Goal: Task Accomplishment & Management: Manage account settings

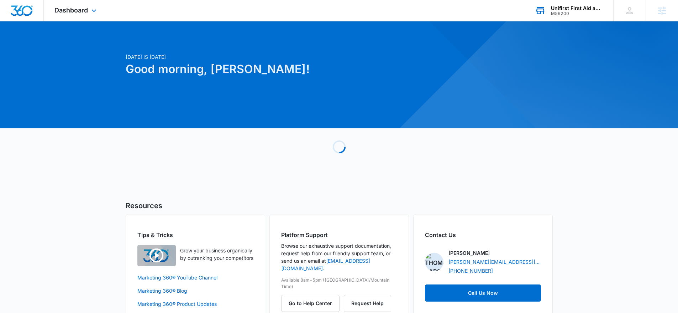
click at [573, 8] on div "Unifirst First Aid and Safety" at bounding box center [577, 8] width 52 height 6
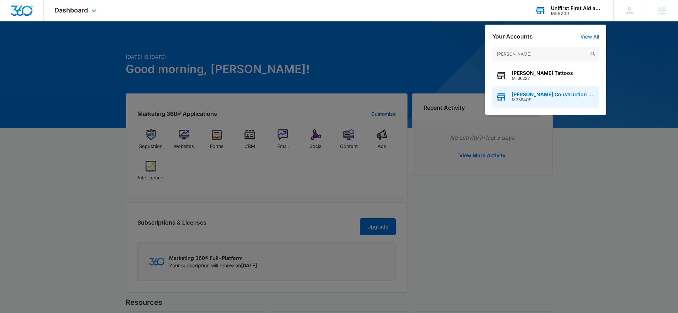
type input "terry t"
click at [536, 90] on div "Terry Thomure's Construction Services M336409" at bounding box center [545, 96] width 107 height 21
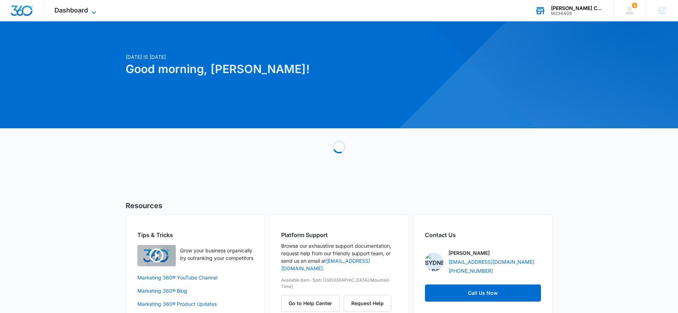
click at [62, 10] on span "Dashboard" at bounding box center [70, 9] width 33 height 7
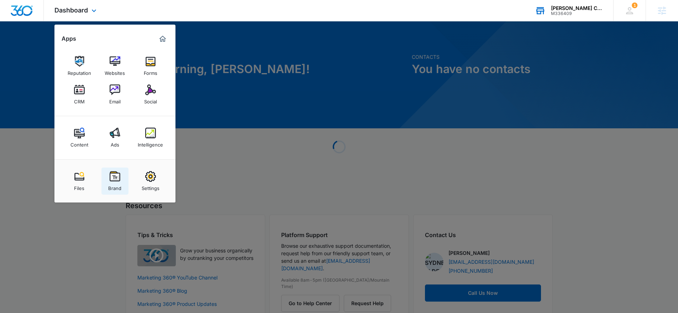
click at [114, 167] on link "Brand" at bounding box center [114, 180] width 27 height 27
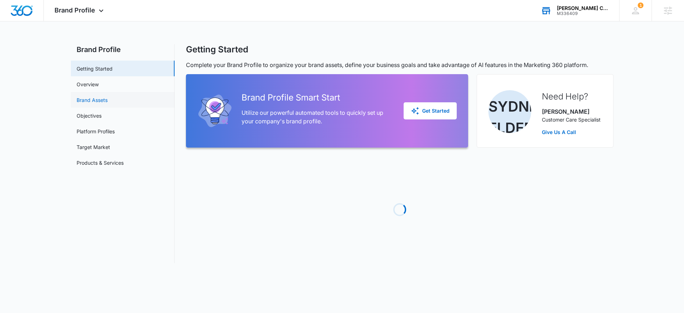
click at [107, 102] on link "Brand Assets" at bounding box center [92, 99] width 31 height 7
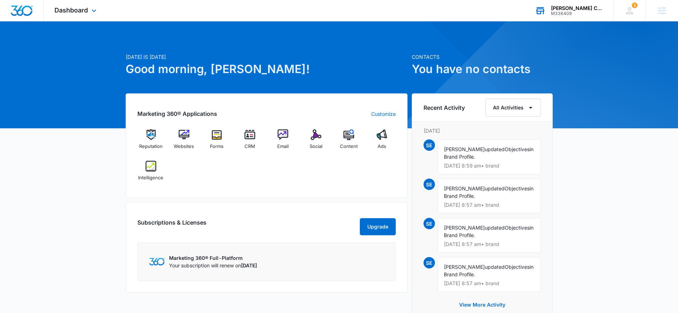
click at [571, 13] on div "M336409" at bounding box center [577, 13] width 52 height 5
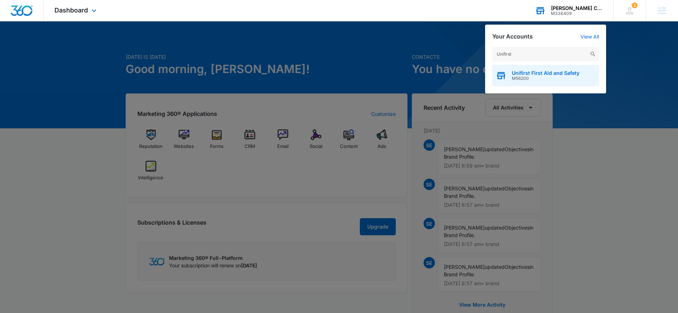
type input "Unifirst"
click at [545, 74] on span "Unifirst First Aid and Safety" at bounding box center [546, 73] width 68 height 6
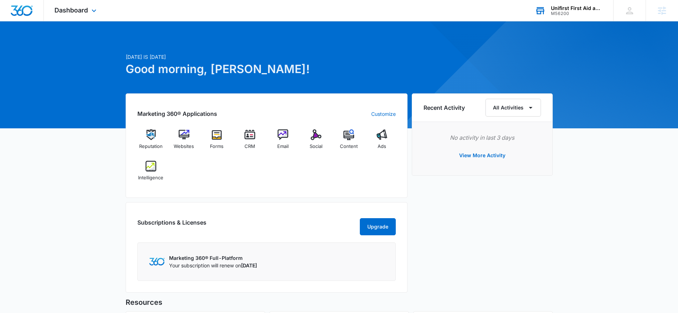
click at [88, 17] on div "Dashboard Apps Reputation Websites Forms CRM Email Social Content Ads Intellige…" at bounding box center [76, 10] width 65 height 21
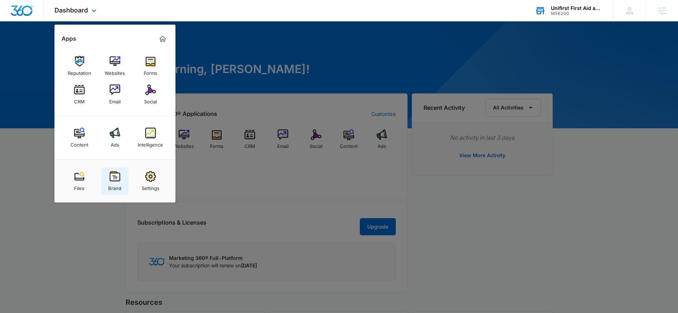
click at [114, 184] on div "Brand" at bounding box center [114, 186] width 13 height 9
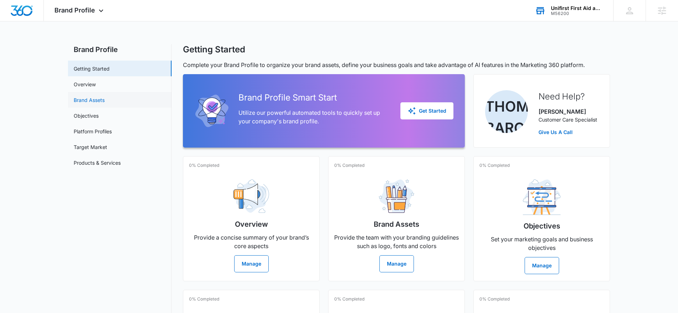
click at [105, 101] on link "Brand Assets" at bounding box center [89, 99] width 31 height 7
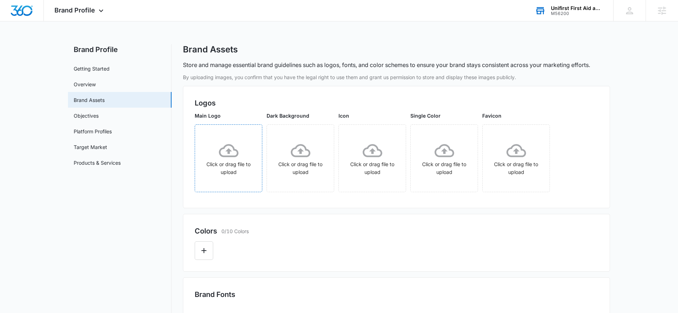
click at [228, 157] on icon at bounding box center [229, 151] width 20 height 20
click at [236, 166] on div "Click or drag file to upload" at bounding box center [228, 158] width 67 height 35
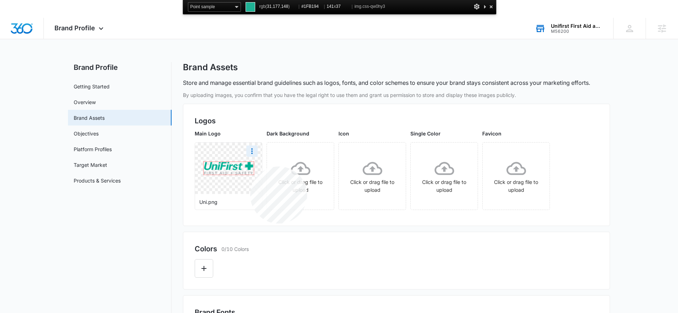
click at [250, 166] on img at bounding box center [229, 168] width 50 height 13
click at [490, 7] on div at bounding box center [491, 6] width 7 height 9
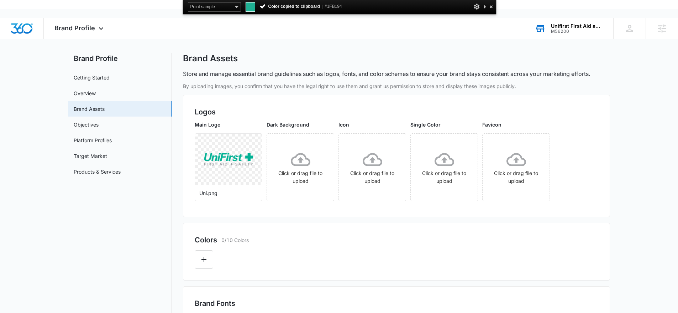
scroll to position [131, 0]
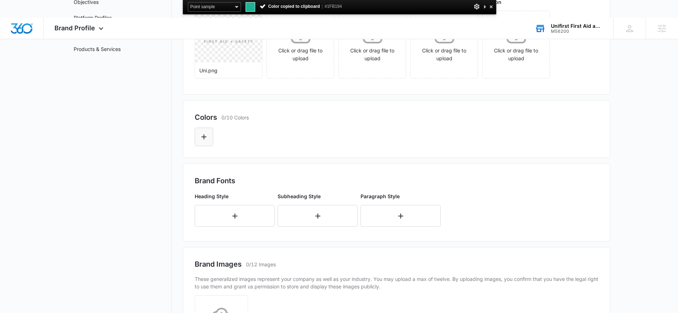
click at [208, 130] on button "Edit Color" at bounding box center [204, 136] width 19 height 19
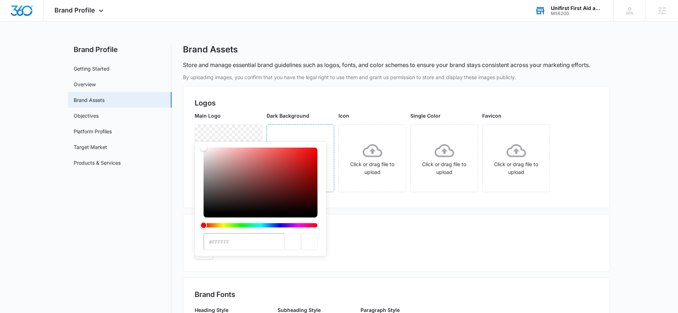
type input "#1FB194"
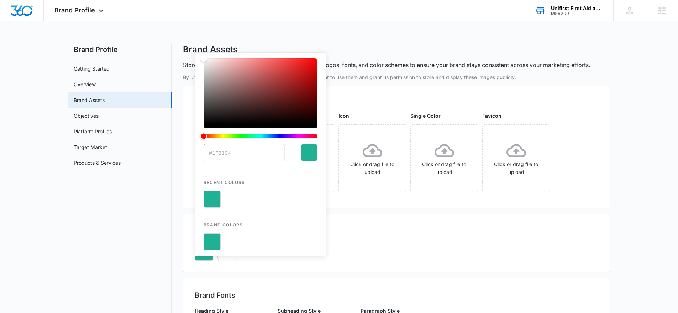
click at [412, 242] on div "#1FB194 Recent Colors Brand Colors" at bounding box center [397, 248] width 404 height 24
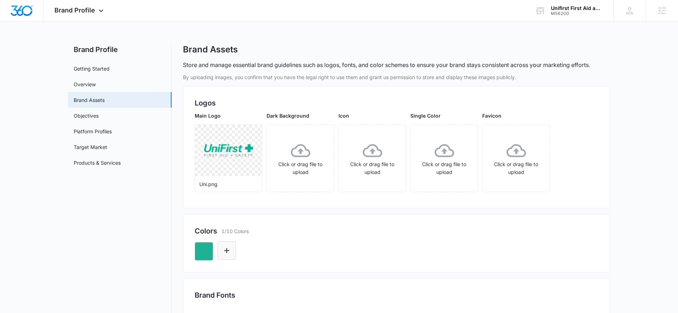
click at [235, 256] on button "Edit Color" at bounding box center [227, 250] width 19 height 19
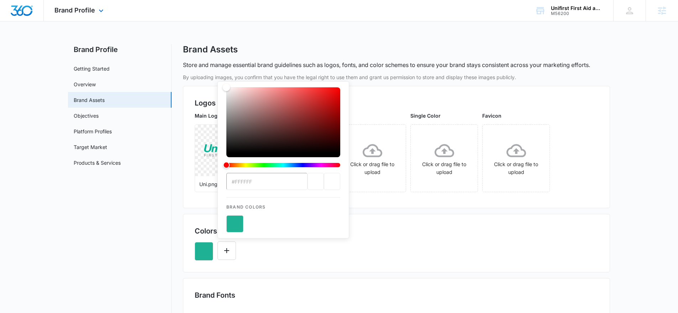
drag, startPoint x: 219, startPoint y: 72, endPoint x: 175, endPoint y: 9, distance: 77.2
click at [175, 9] on div "Brand Profile Apps Reputation Websites Forms CRM Email Social Content Ads Intel…" at bounding box center [339, 260] width 678 height 520
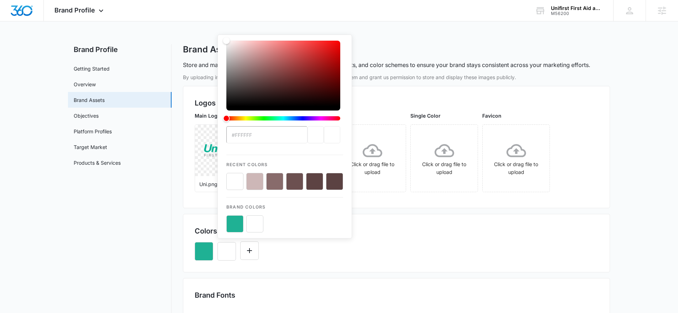
click at [408, 269] on div "Colors 2/10 Colors #FFFFFF Recent Colors Brand Colors" at bounding box center [396, 243] width 427 height 58
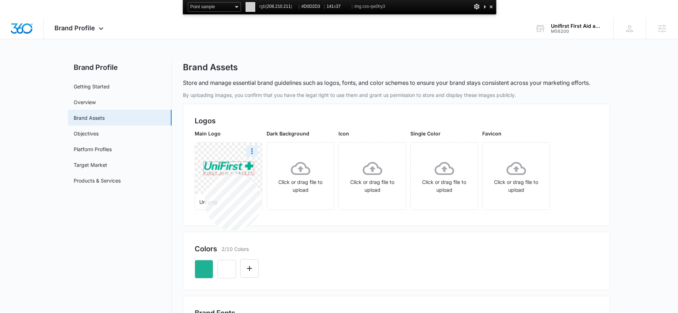
click at [205, 173] on img at bounding box center [229, 168] width 50 height 13
click at [489, 6] on div at bounding box center [491, 6] width 7 height 9
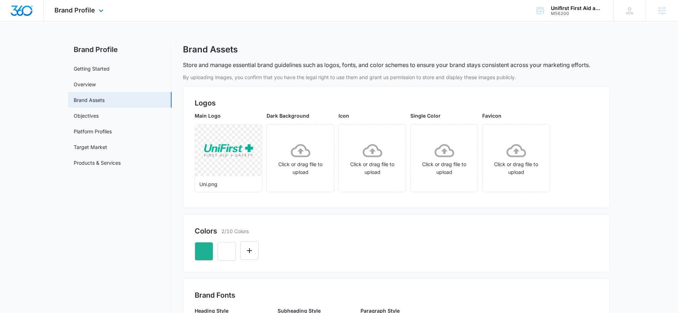
click at [490, 6] on div "Brand Profile Apps Reputation Websites Forms CRM Email Social Content Ads Intel…" at bounding box center [339, 10] width 678 height 21
click at [249, 252] on icon "Edit Color" at bounding box center [249, 250] width 9 height 9
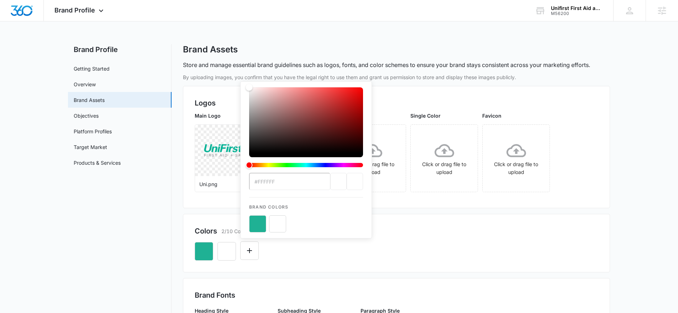
type input "#D0D2D3"
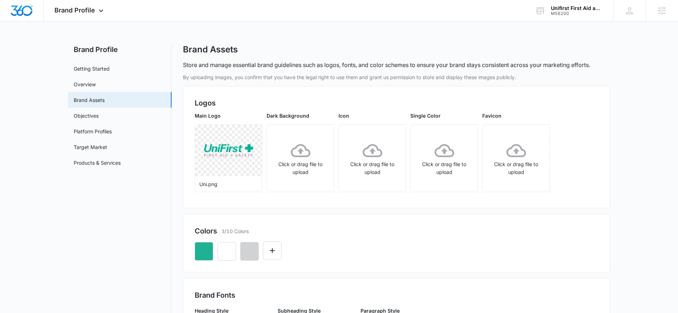
click at [409, 245] on div at bounding box center [397, 248] width 404 height 24
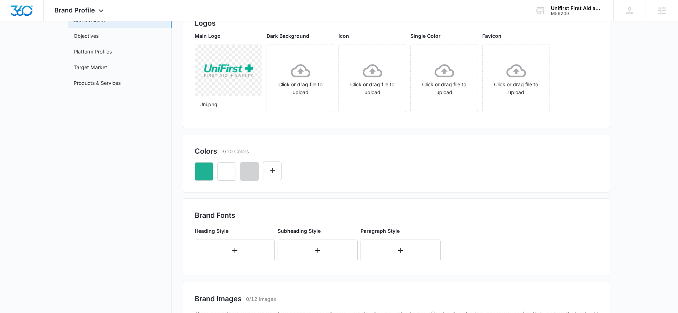
scroll to position [128, 0]
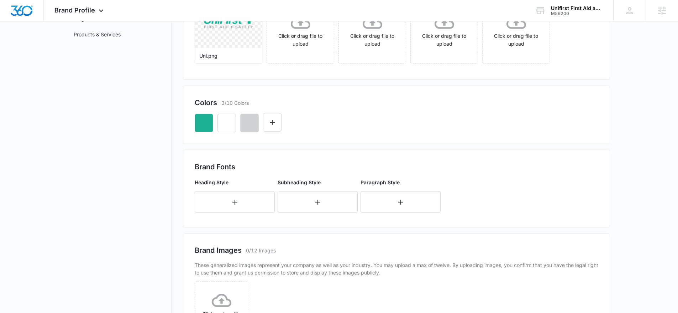
click at [220, 213] on div "Heading Style Subheading Style Paragraph Style" at bounding box center [328, 196] width 267 height 40
click at [223, 208] on button "button" at bounding box center [235, 202] width 80 height 22
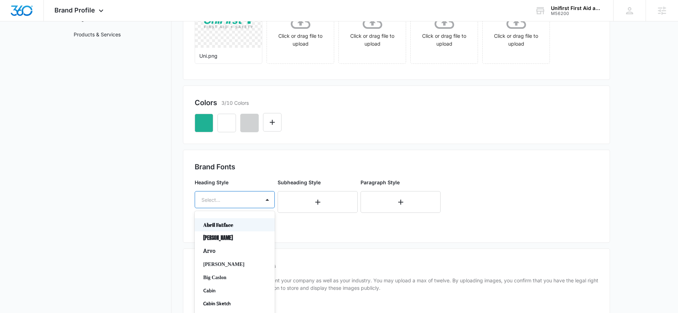
click at [237, 201] on div "Abril Fatface, 1 of 50. 50 results available. Use Up and Down to choose options…" at bounding box center [235, 199] width 80 height 17
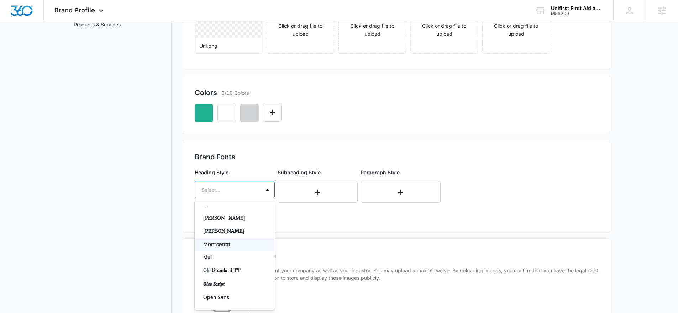
scroll to position [309, 0]
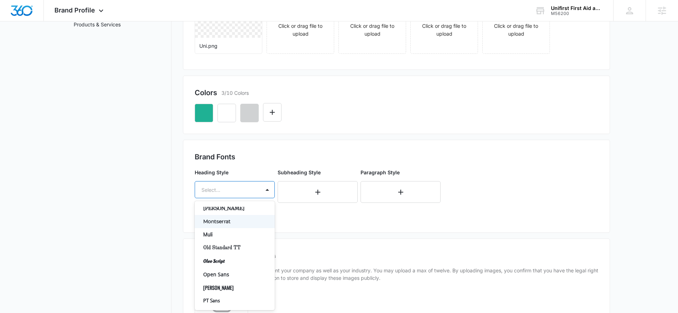
click at [239, 223] on p "Montserrat" at bounding box center [234, 221] width 62 height 7
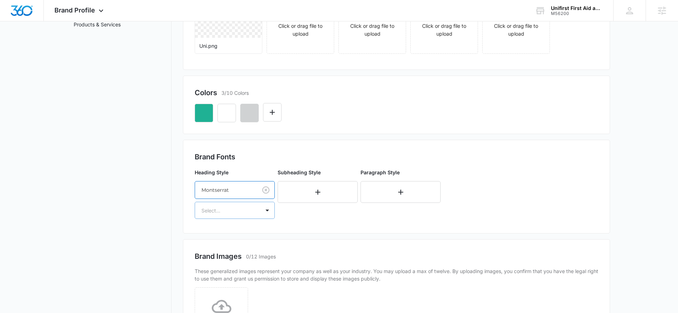
click at [240, 217] on div "Select..." at bounding box center [227, 210] width 65 height 16
click at [229, 244] on div "Bold" at bounding box center [235, 248] width 80 height 13
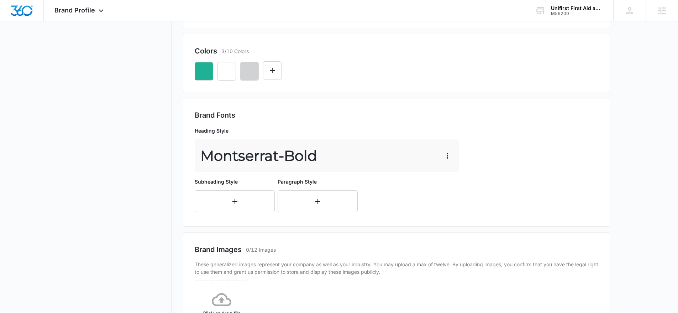
scroll to position [186, 0]
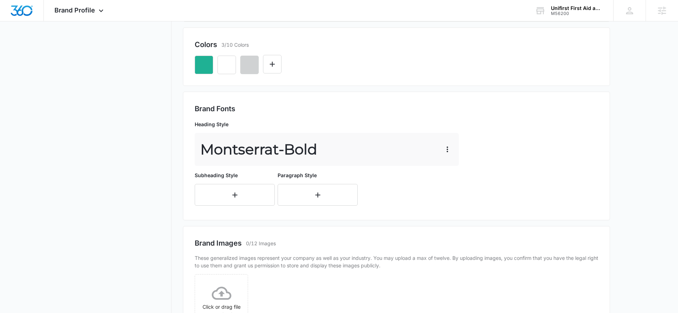
click at [235, 220] on div "Brand Fonts Heading Style Montserrat - Bold Subheading Style Paragraph Style" at bounding box center [396, 156] width 427 height 129
click at [226, 201] on button "button" at bounding box center [235, 195] width 80 height 22
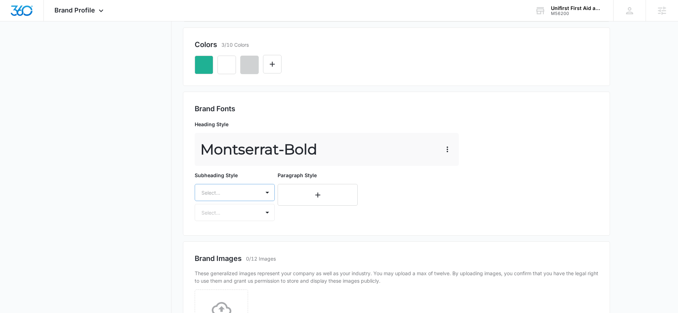
click at [238, 197] on div "Select..." at bounding box center [227, 192] width 65 height 16
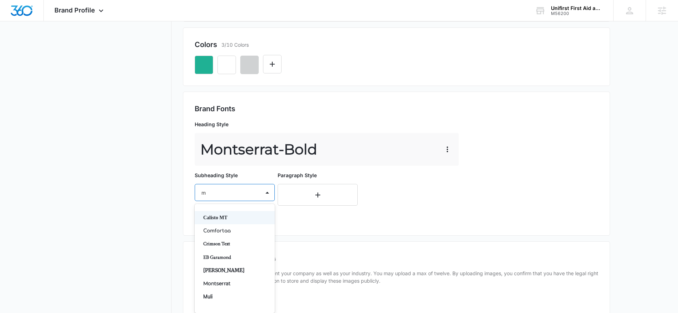
type input "mo"
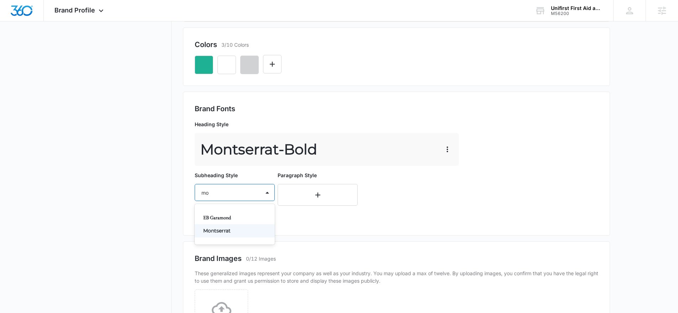
click at [230, 227] on p "Montserrat" at bounding box center [234, 230] width 62 height 7
click at [226, 213] on div at bounding box center [226, 213] width 49 height 9
drag, startPoint x: 219, startPoint y: 206, endPoint x: 220, endPoint y: 220, distance: 13.9
click at [219, 207] on div "Select..." at bounding box center [227, 213] width 65 height 16
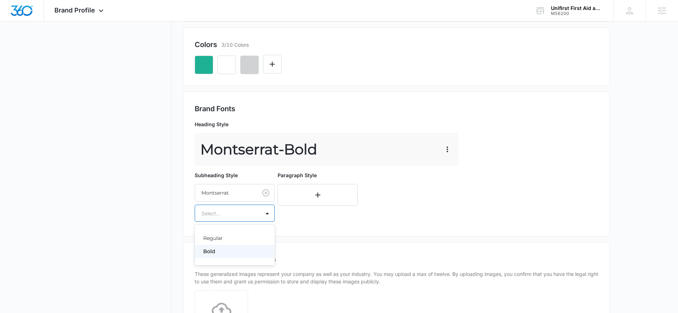
click at [219, 250] on p "Bold" at bounding box center [234, 250] width 62 height 7
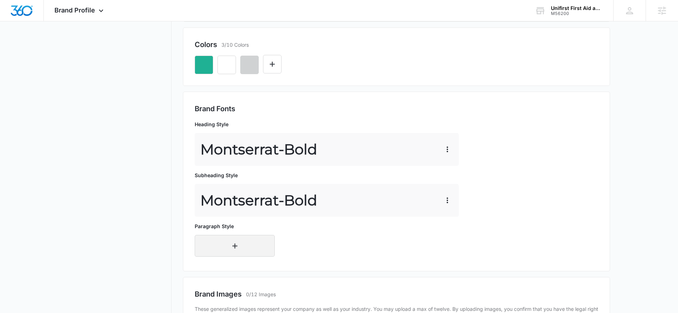
click at [231, 245] on icon "button" at bounding box center [235, 245] width 9 height 9
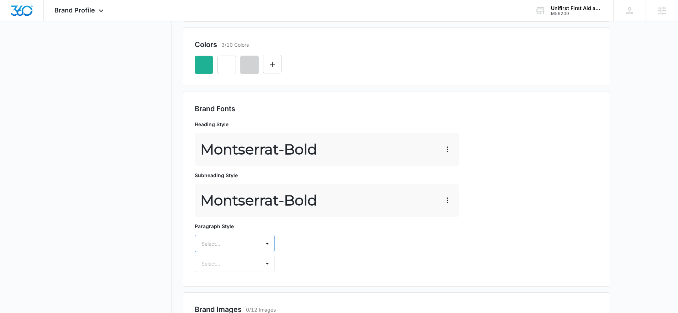
click at [235, 246] on div "Select..." at bounding box center [235, 243] width 80 height 17
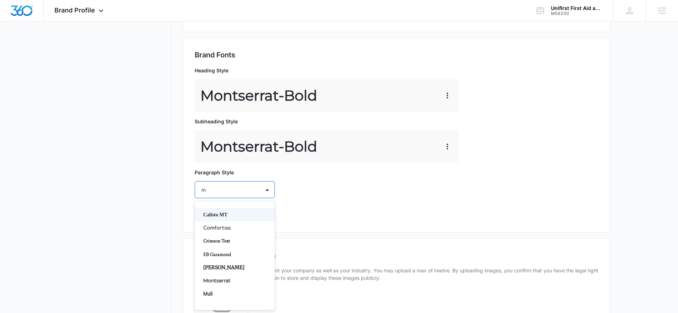
type input "mo"
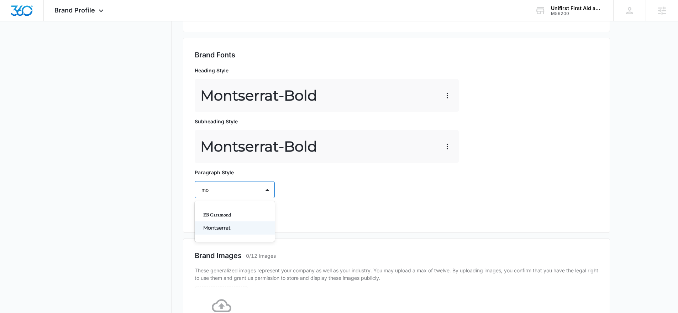
click at [232, 231] on div "Montserrat" at bounding box center [235, 227] width 80 height 13
click at [228, 213] on div at bounding box center [226, 210] width 49 height 9
click at [225, 233] on p "Regular" at bounding box center [234, 234] width 62 height 7
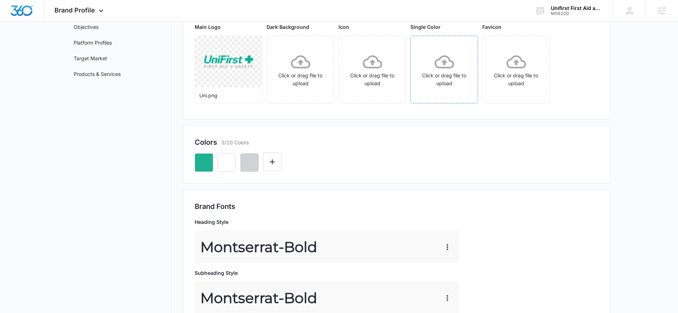
scroll to position [0, 0]
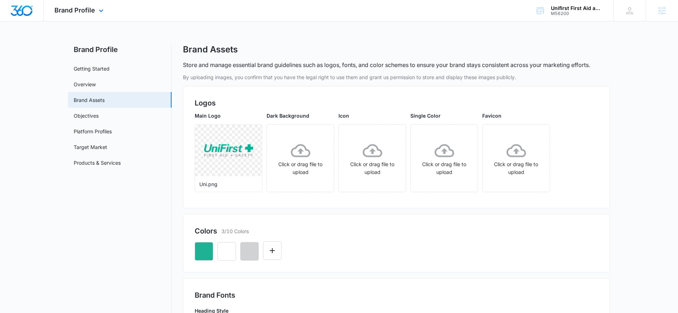
click at [26, 13] on img "Dashboard" at bounding box center [21, 10] width 23 height 11
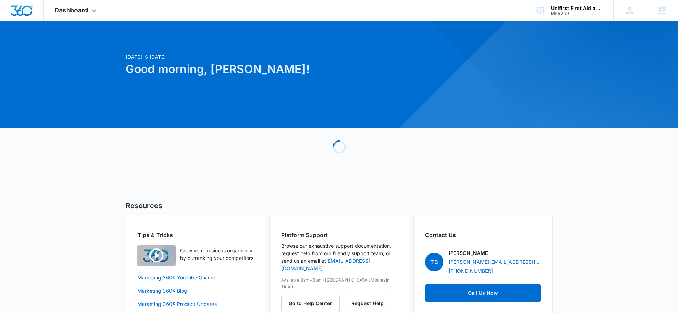
click at [84, 2] on div "Dashboard Apps Reputation Websites Forms CRM Email Social Content Ads Intellige…" at bounding box center [76, 10] width 65 height 21
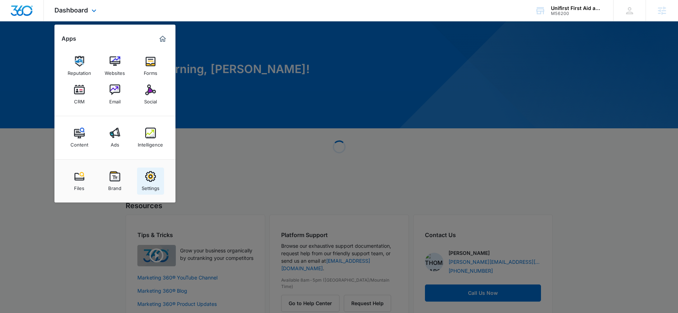
click at [150, 186] on div "Settings" at bounding box center [151, 186] width 18 height 9
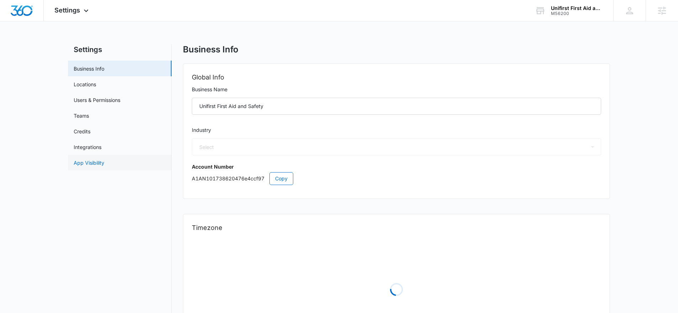
select select "34"
select select "US"
select select "America/New_York"
click at [100, 166] on link "App Visibility" at bounding box center [89, 162] width 31 height 7
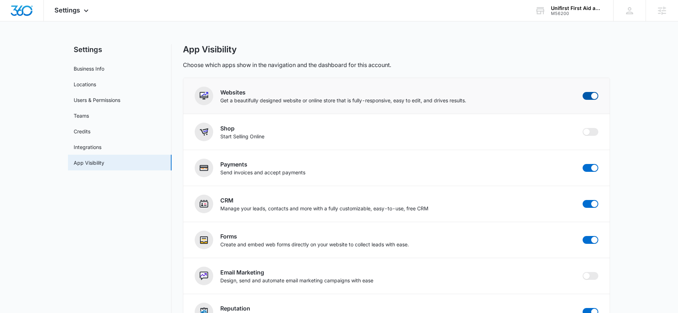
click at [586, 98] on span at bounding box center [591, 96] width 16 height 8
click at [583, 92] on input "checkbox" at bounding box center [583, 92] width 0 height 0
checkbox input "false"
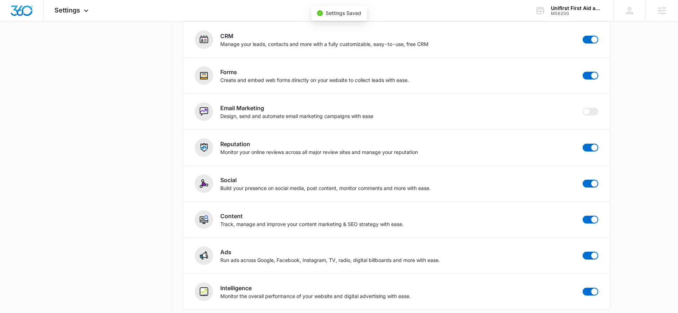
scroll to position [169, 0]
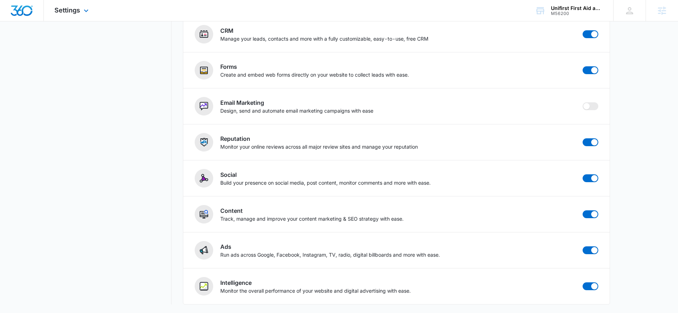
click at [31, 6] on img "Dashboard" at bounding box center [21, 10] width 23 height 11
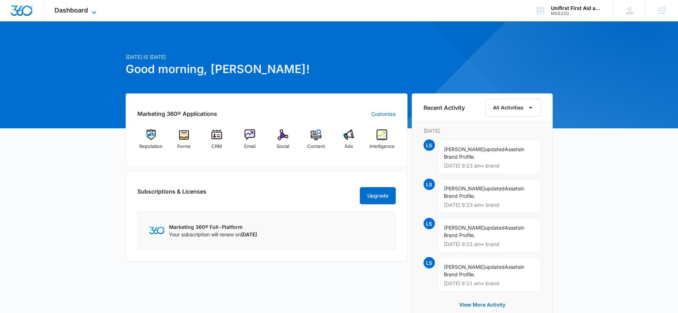
click at [90, 13] on icon at bounding box center [94, 12] width 9 height 9
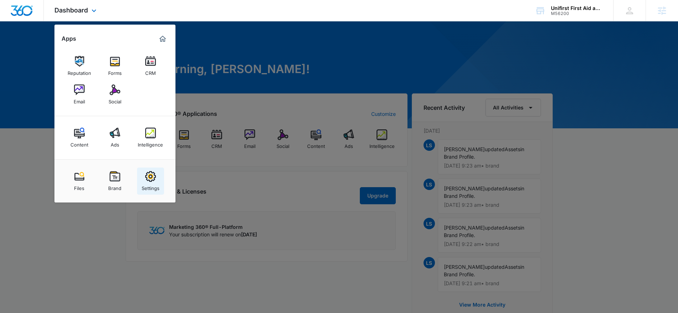
click at [144, 179] on link "Settings" at bounding box center [150, 180] width 27 height 27
select select "34"
select select "US"
select select "America/New_York"
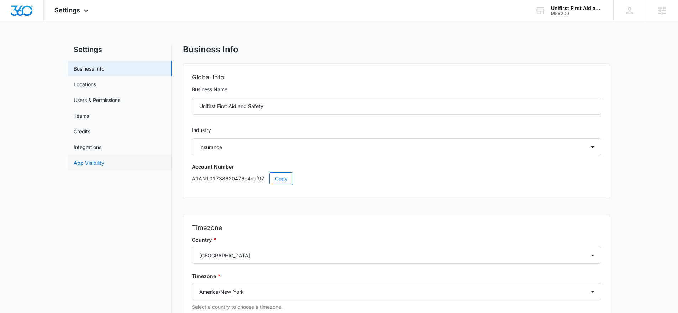
click at [75, 166] on link "App Visibility" at bounding box center [89, 162] width 31 height 7
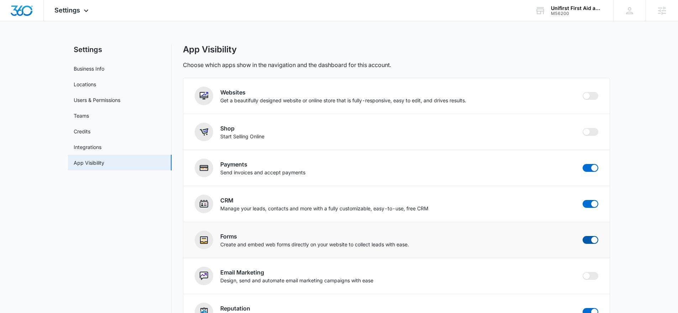
click at [588, 242] on span at bounding box center [591, 240] width 16 height 8
click at [583, 236] on input "checkbox" at bounding box center [583, 235] width 0 height 0
checkbox input "true"
click at [25, 11] on img "Dashboard" at bounding box center [21, 10] width 23 height 11
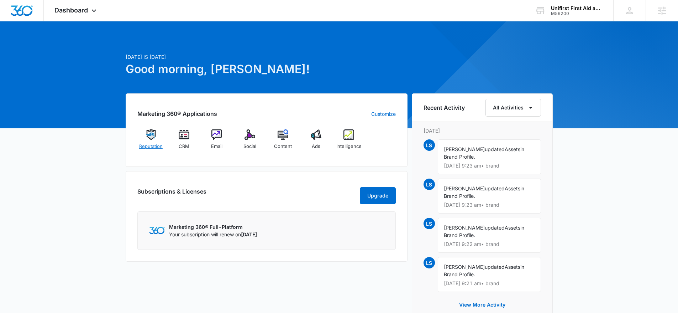
click at [145, 139] on div "Reputation" at bounding box center [150, 142] width 27 height 26
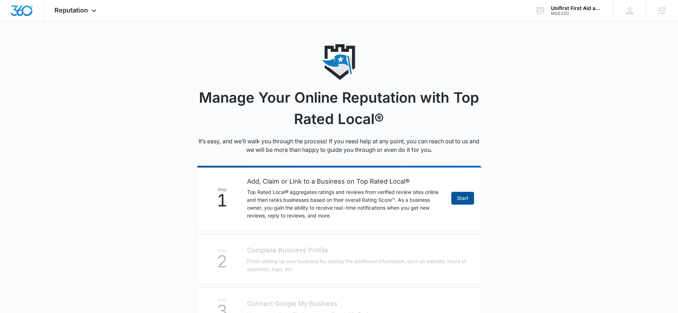
click at [468, 200] on link "Start" at bounding box center [462, 198] width 23 height 13
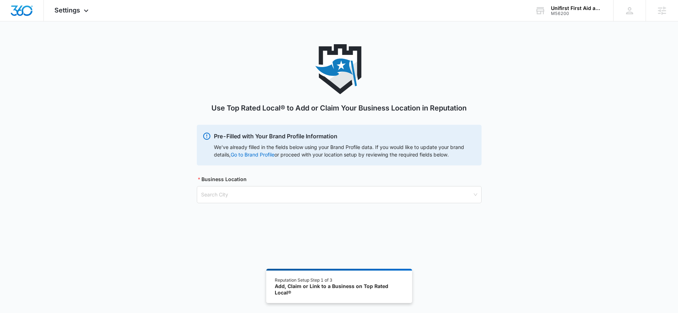
click at [257, 203] on div "Use Top Rated Local® to Add or Claim Your Business Location in Reputation Pre-F…" at bounding box center [339, 132] width 285 height 176
click at [256, 194] on input "search" at bounding box center [336, 194] width 271 height 16
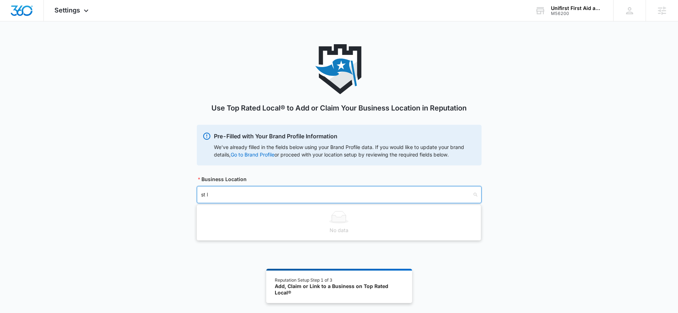
type input "st lo"
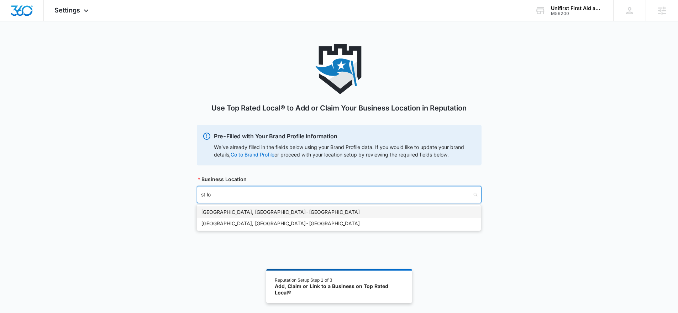
click at [230, 213] on div "St Louis, MO - USA" at bounding box center [339, 212] width 276 height 8
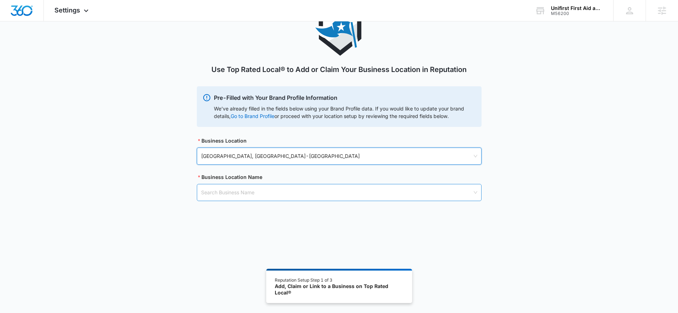
scroll to position [39, 0]
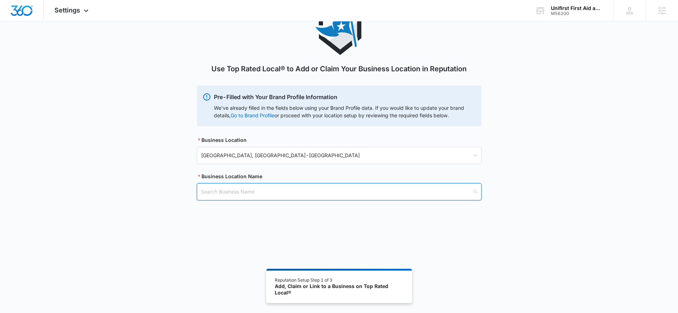
click at [235, 197] on input "search" at bounding box center [336, 191] width 271 height 16
type input "Unifirst First Aid and Safety"
click at [254, 197] on input "search" at bounding box center [336, 191] width 271 height 16
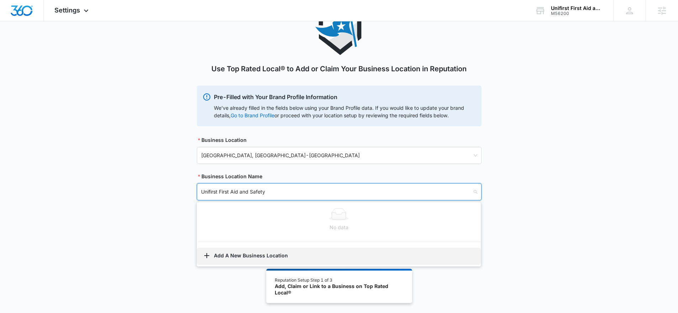
type input "Unifirst First Aid and Safety"
click at [244, 256] on button "Add A New Business Location" at bounding box center [339, 255] width 284 height 17
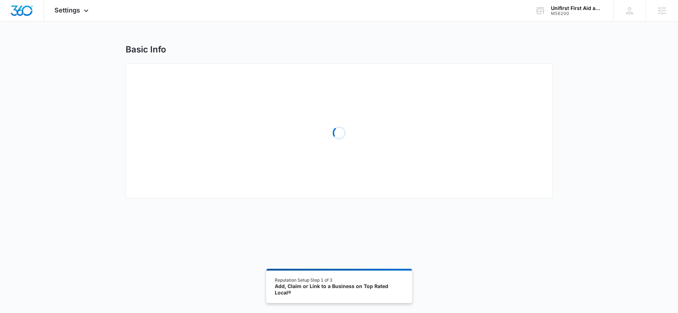
select select "Missouri"
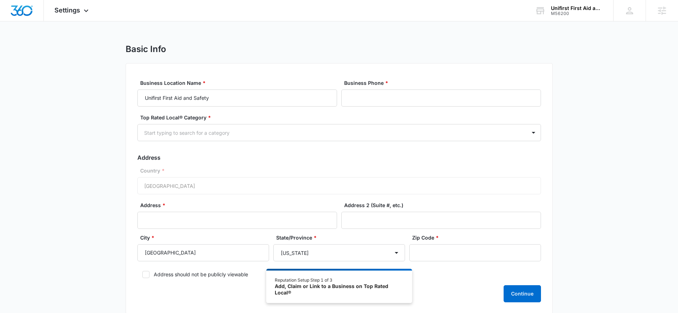
scroll to position [1, 0]
click at [213, 218] on input "Address *" at bounding box center [237, 218] width 200 height 17
paste input "3499 Rider Trail South St. Louis, MO 63045"
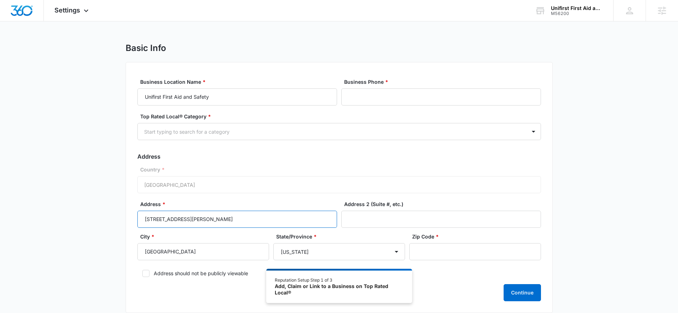
click at [253, 220] on input "3499 Rider Trail South St. Louis, MO 63045" at bounding box center [237, 218] width 200 height 17
click at [246, 220] on input "3499 Rider Trail South St. Louis, MO 63045" at bounding box center [237, 218] width 200 height 17
type input "3499 Rider Trail South St. Louis, MO 63045"
click at [422, 242] on div "Zip Code *" at bounding box center [475, 246] width 132 height 27
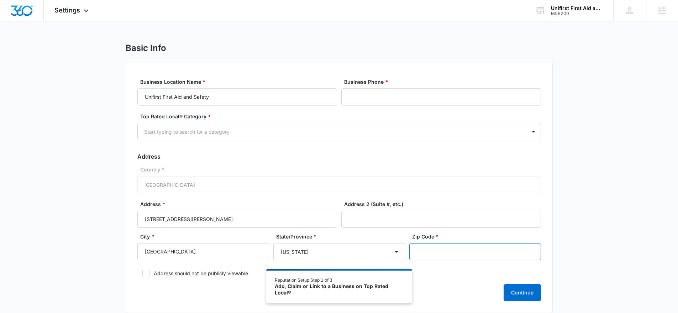
click at [431, 253] on input "Zip Code *" at bounding box center [475, 251] width 132 height 17
paste input "63045"
type input "63045"
drag, startPoint x: 242, startPoint y: 219, endPoint x: 208, endPoint y: 223, distance: 34.7
click at [208, 223] on input "3499 Rider Trail South St. Louis, MO 63045" at bounding box center [237, 218] width 200 height 17
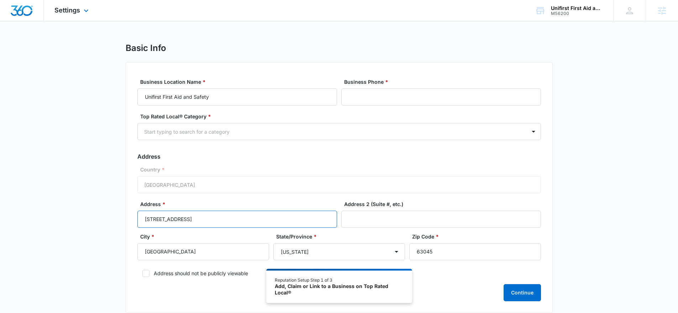
type input "3499 Rider Trail South St."
click at [427, 109] on form "Business Location Name * Unifirst First Aid and Safety Business Phone * Top Rat…" at bounding box center [339, 189] width 404 height 223
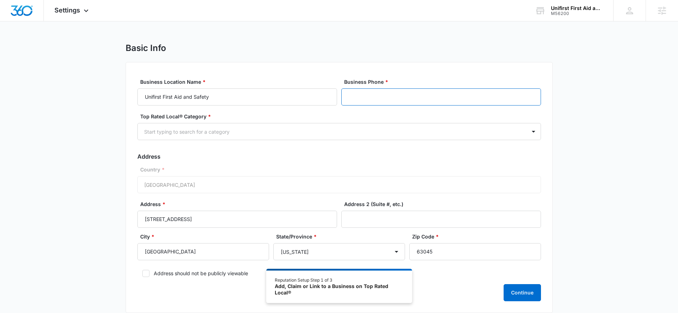
click at [419, 100] on input "Business Phone *" at bounding box center [441, 96] width 200 height 17
paste input "(800) 869-6970"
type input "(800) 869-6970"
click at [264, 133] on div at bounding box center [330, 131] width 373 height 9
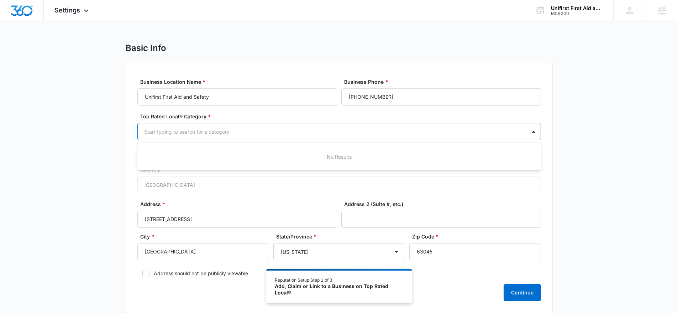
click at [206, 132] on div at bounding box center [330, 131] width 373 height 9
click at [205, 134] on div at bounding box center [330, 131] width 373 height 9
click at [281, 127] on div at bounding box center [330, 131] width 373 height 9
type input "safe"
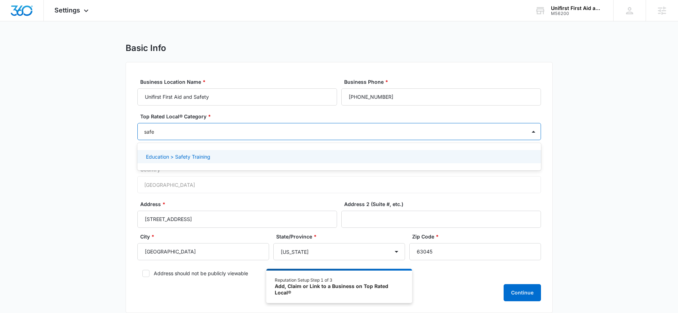
click at [192, 157] on p "Education > Safety Training" at bounding box center [178, 156] width 64 height 7
click at [111, 161] on div "Basic Info Business Location Name * Unifirst First Aid and Safety Business Phon…" at bounding box center [339, 182] width 678 height 279
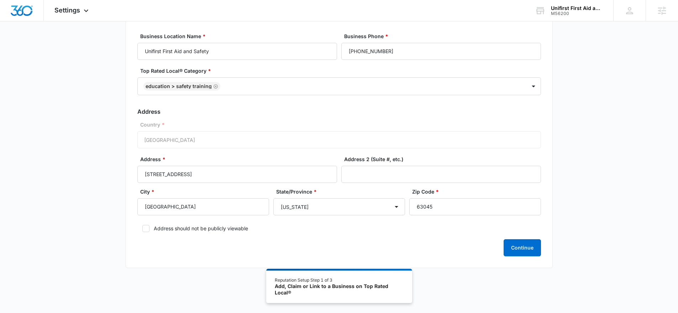
scroll to position [47, 0]
click at [510, 251] on button "Continue" at bounding box center [522, 247] width 37 height 17
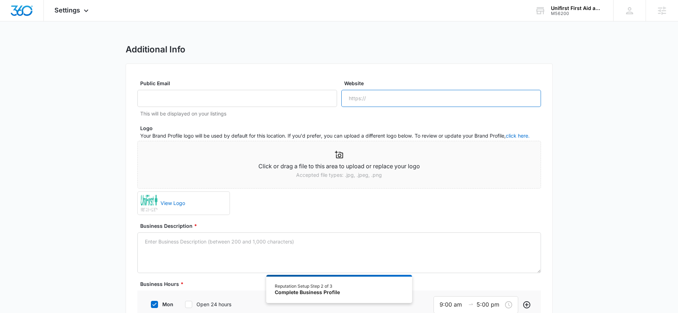
click at [368, 97] on input "Website" at bounding box center [441, 98] width 200 height 17
paste input "https://unifirstfirstaidandsafety.com/"
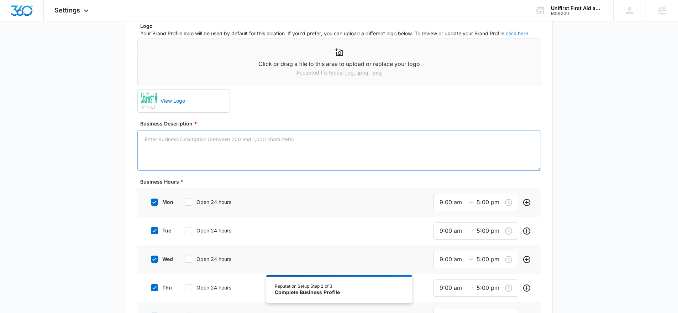
scroll to position [116, 0]
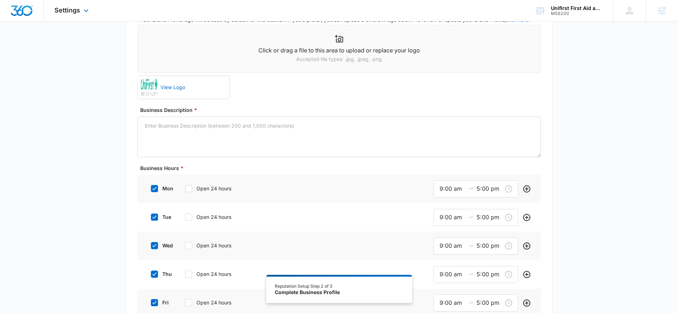
type input "https://unifirstfirstaidandsafety.com/"
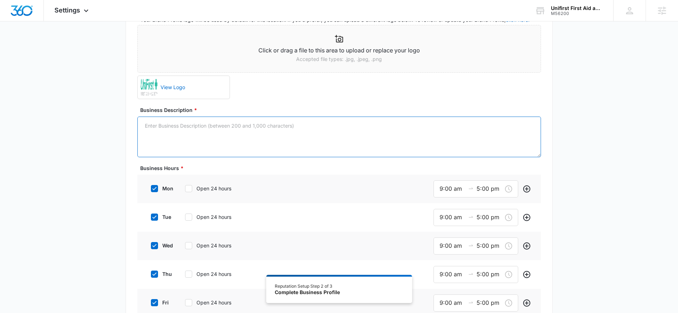
click at [298, 135] on textarea "Business Description *" at bounding box center [339, 136] width 404 height 41
paste textarea "When it comes to your team’s health and safety, you deserve nothing but the ver…"
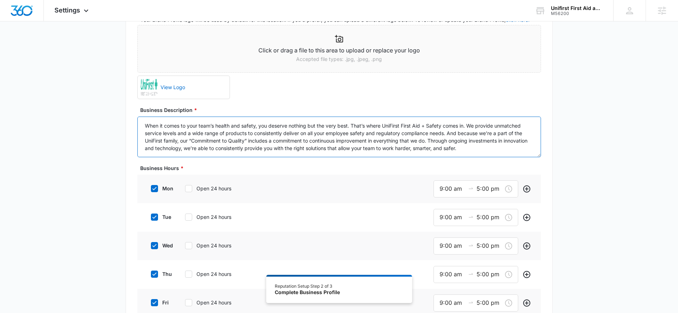
scroll to position [2, 0]
type textarea "When it comes to your team’s health and safety, you deserve nothing but the ver…"
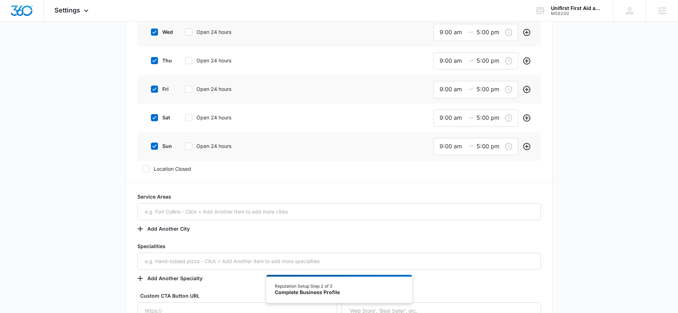
scroll to position [368, 0]
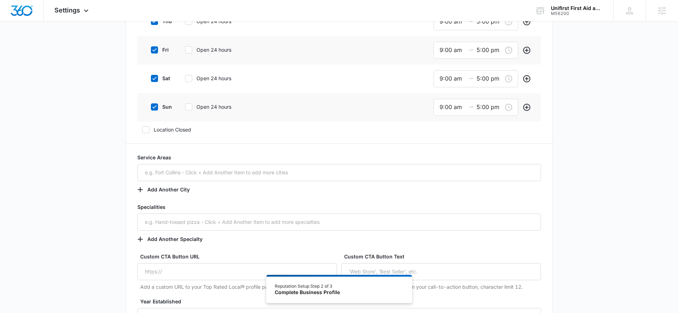
click at [167, 105] on label "sun" at bounding box center [160, 106] width 28 height 7
click at [151, 105] on input "sun" at bounding box center [148, 106] width 5 height 5
checkbox input "false"
click at [166, 80] on label "sat" at bounding box center [160, 77] width 28 height 7
click at [151, 80] on input "sat" at bounding box center [148, 78] width 5 height 5
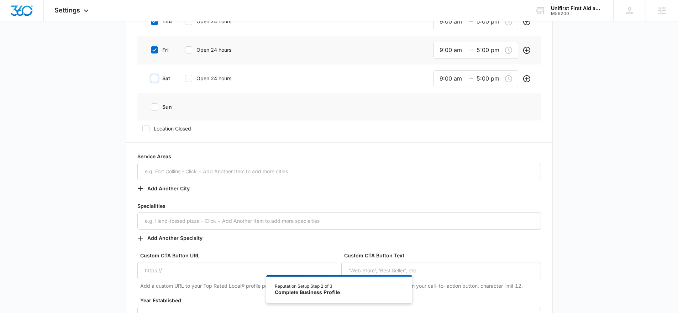
checkbox input "false"
click at [474, 53] on div "9:00 am 5:00 pm" at bounding box center [476, 50] width 85 height 17
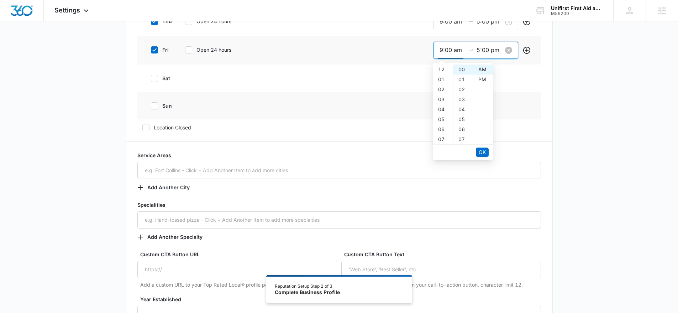
scroll to position [57, 0]
click at [492, 49] on input "5:00 pm" at bounding box center [490, 50] width 26 height 9
click at [440, 71] on div "04" at bounding box center [443, 72] width 20 height 10
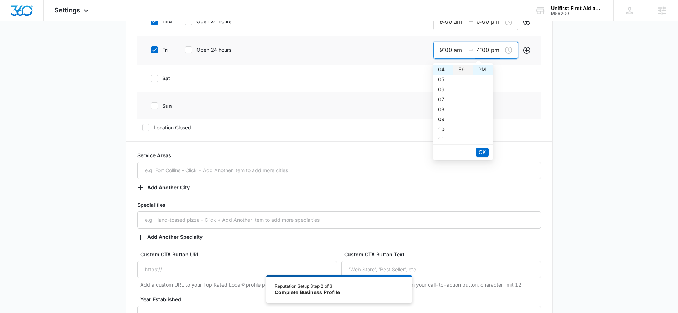
click at [463, 70] on div "59" at bounding box center [464, 69] width 20 height 10
type input "4:59 pm"
click at [484, 149] on span "OK" at bounding box center [482, 152] width 7 height 8
click at [484, 150] on form "Public Email This will be displayed on your listings Website https://unifirstfi…" at bounding box center [339, 42] width 404 height 662
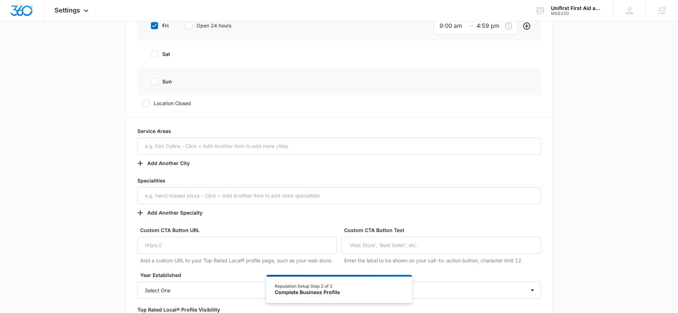
scroll to position [479, 0]
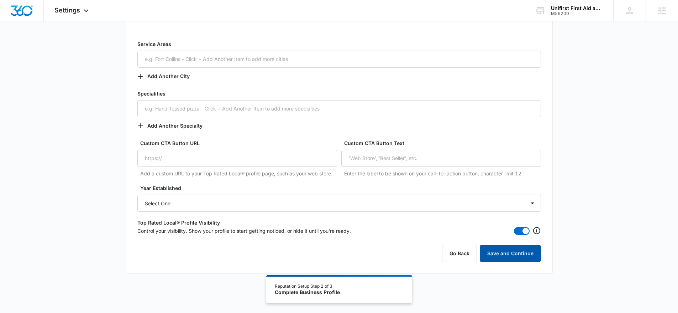
click at [490, 253] on button "Save and Continue" at bounding box center [510, 253] width 61 height 17
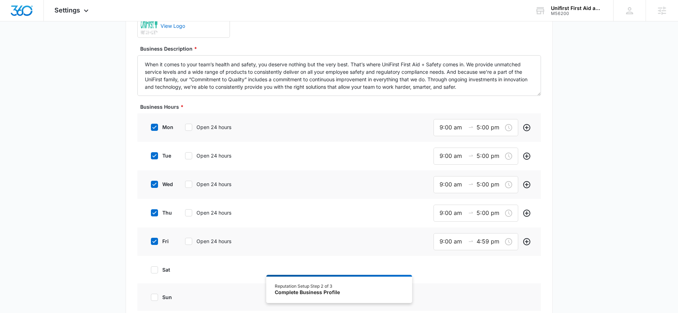
scroll to position [116, 0]
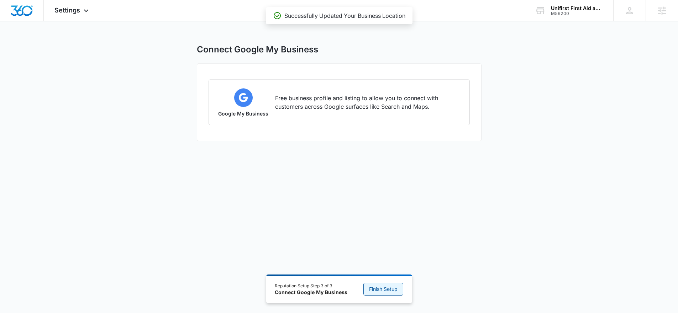
click at [377, 284] on button "Finish Setup" at bounding box center [384, 288] width 40 height 13
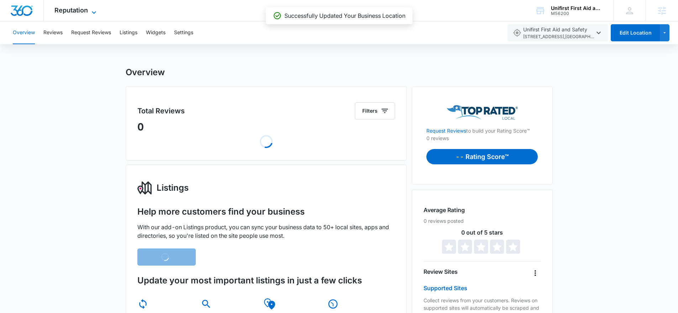
click at [72, 11] on span "Reputation" at bounding box center [70, 9] width 33 height 7
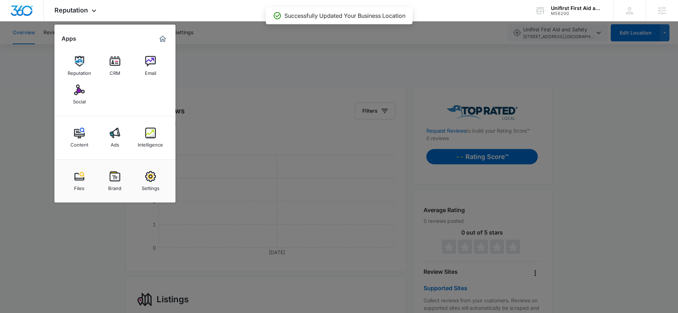
click at [255, 82] on div at bounding box center [339, 156] width 678 height 313
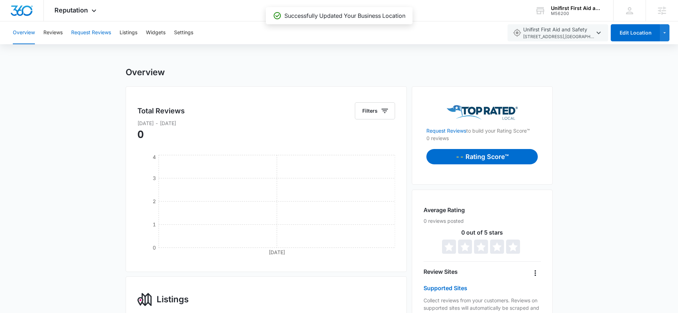
click at [92, 40] on button "Request Reviews" at bounding box center [91, 32] width 40 height 23
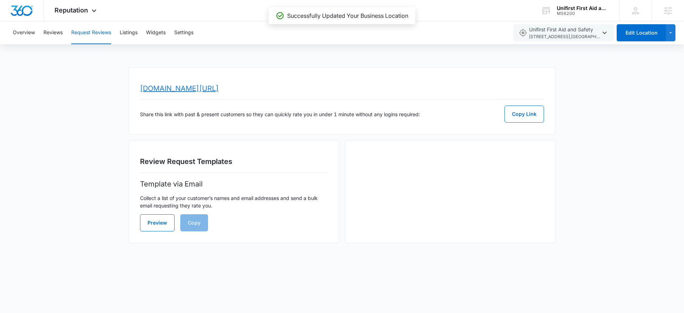
click at [219, 84] on link "www.topratedlocal.com/review/unifirst-first-aid-and-safety-reviews" at bounding box center [179, 88] width 79 height 9
click at [92, 16] on div "Reputation Apps Reputation CRM Email Social Content Ads Intelligence Files Bran…" at bounding box center [76, 10] width 65 height 21
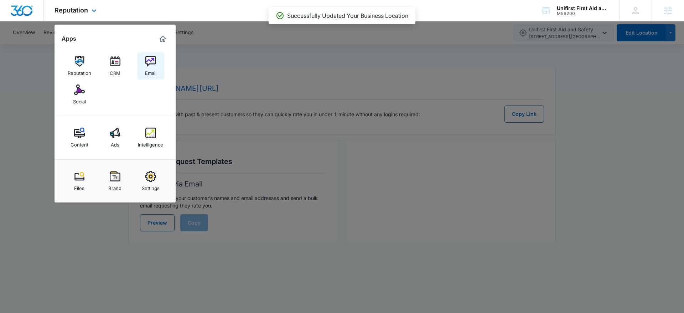
click at [150, 65] on img at bounding box center [150, 61] width 11 height 11
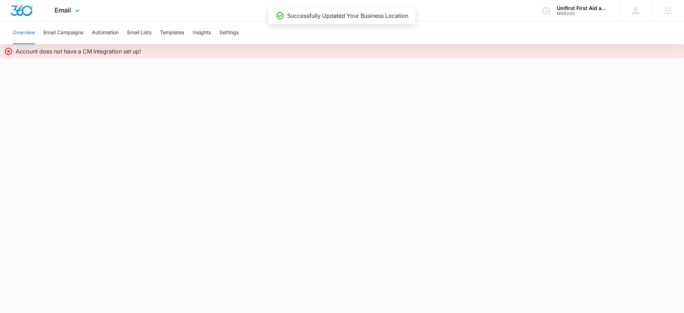
click at [21, 15] on img "Dashboard" at bounding box center [21, 10] width 23 height 11
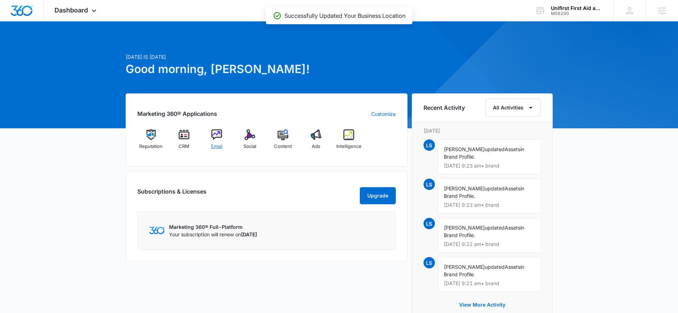
click at [217, 143] on span "Email" at bounding box center [216, 146] width 11 height 7
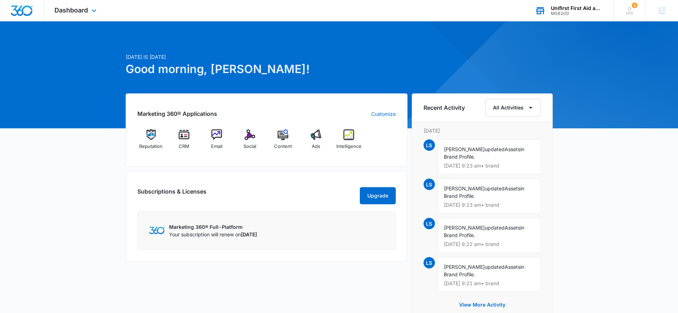
click at [562, 10] on div "Unifirst First Aid and Safety" at bounding box center [577, 8] width 52 height 6
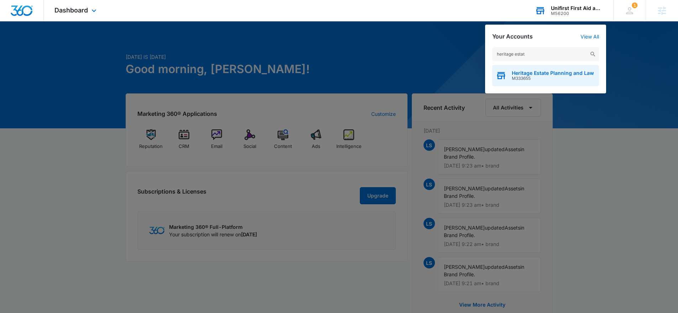
type input "heritage estat"
click at [552, 79] on span "M333655" at bounding box center [553, 78] width 82 height 5
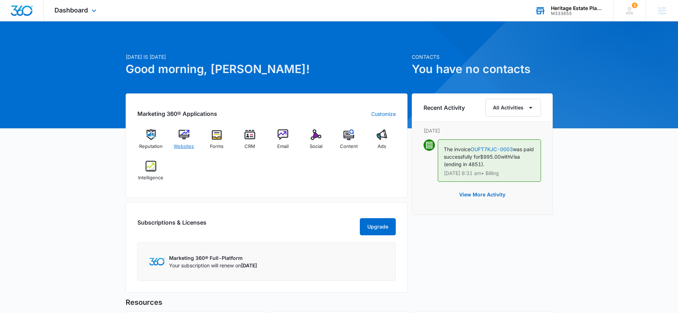
click at [186, 139] on img at bounding box center [184, 134] width 11 height 11
click at [589, 7] on div "Heritage Estate Planning and Law" at bounding box center [577, 8] width 52 height 6
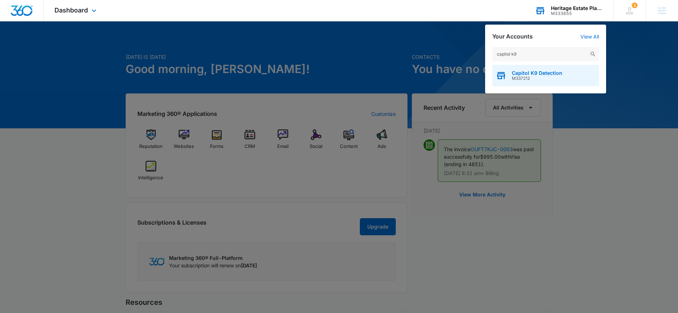
type input "capitol k9"
click at [545, 76] on span "M337212" at bounding box center [537, 78] width 51 height 5
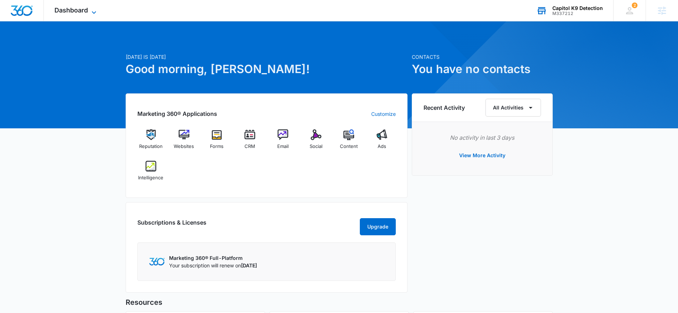
click at [85, 10] on span "Dashboard" at bounding box center [70, 9] width 33 height 7
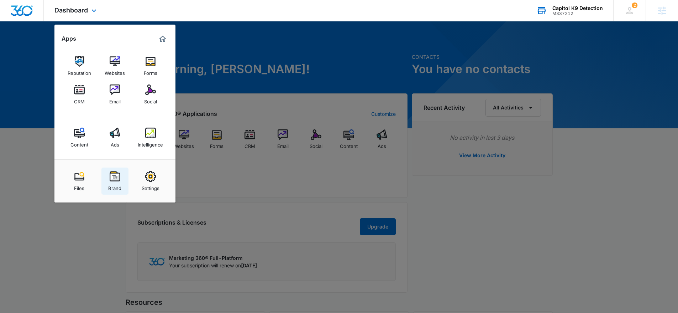
click at [110, 179] on img at bounding box center [115, 176] width 11 height 11
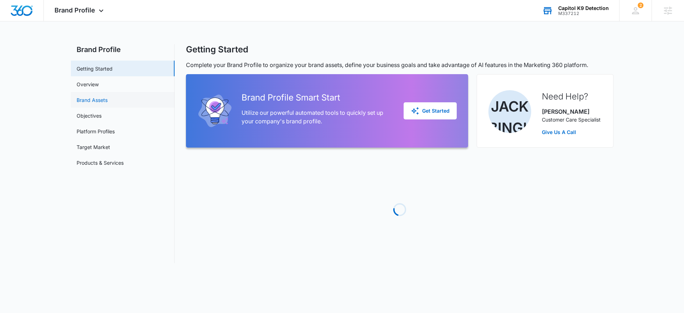
click at [108, 99] on link "Brand Assets" at bounding box center [92, 99] width 31 height 7
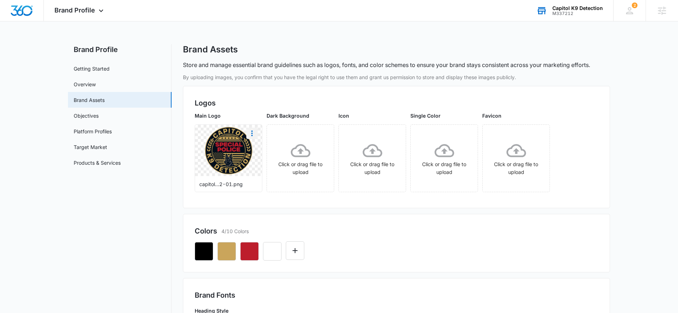
click at [250, 133] on icon "More" at bounding box center [252, 133] width 9 height 9
click at [262, 149] on button "Download" at bounding box center [271, 153] width 49 height 11
click at [79, 17] on div "Brand Profile Apps Reputation Websites Forms CRM Email Social Content Ads Intel…" at bounding box center [80, 10] width 72 height 21
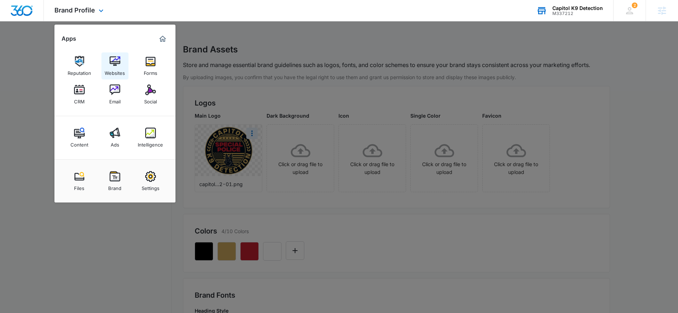
click at [117, 69] on div "Websites" at bounding box center [115, 71] width 20 height 9
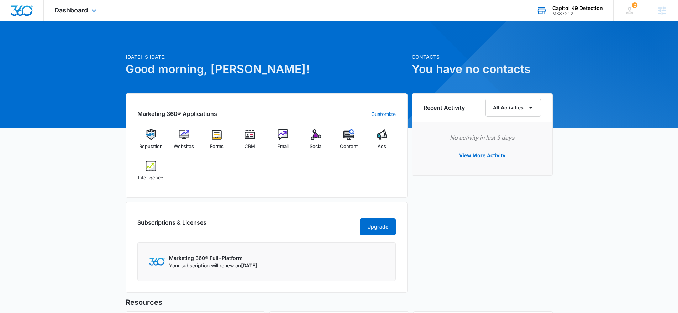
click at [579, 12] on div "M337212" at bounding box center [578, 13] width 51 height 5
click at [577, 12] on div "M337212" at bounding box center [578, 13] width 51 height 5
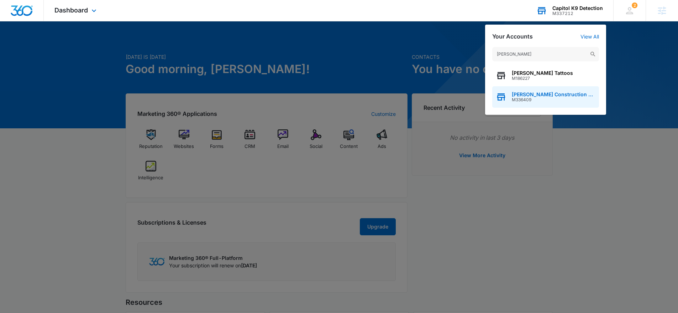
type input "[PERSON_NAME]"
click at [549, 96] on span "[PERSON_NAME] Construction Services" at bounding box center [554, 95] width 84 height 6
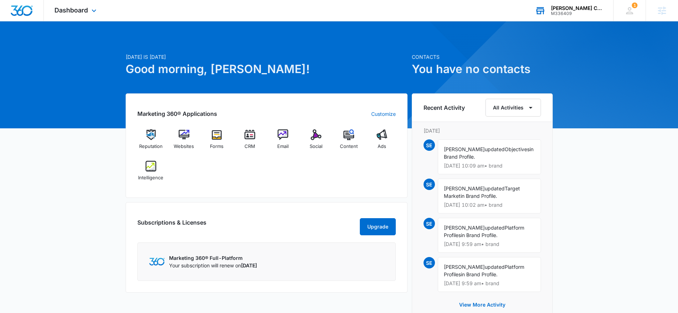
click at [581, 14] on div "M336409" at bounding box center [577, 13] width 52 height 5
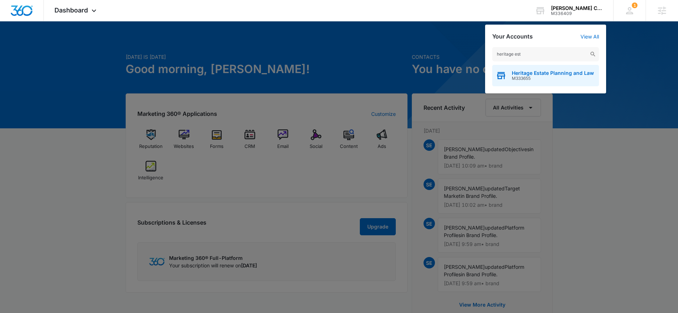
type input "heritage est"
click at [554, 78] on span "M333655" at bounding box center [553, 78] width 82 height 5
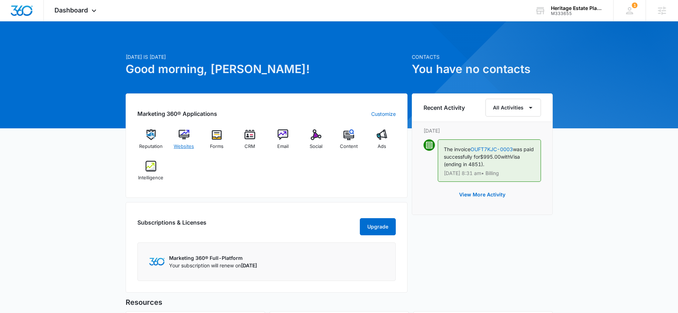
click at [184, 148] on span "Websites" at bounding box center [184, 146] width 20 height 7
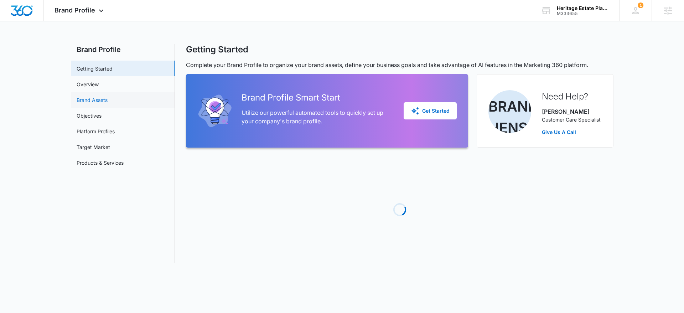
click at [100, 102] on link "Brand Assets" at bounding box center [92, 99] width 31 height 7
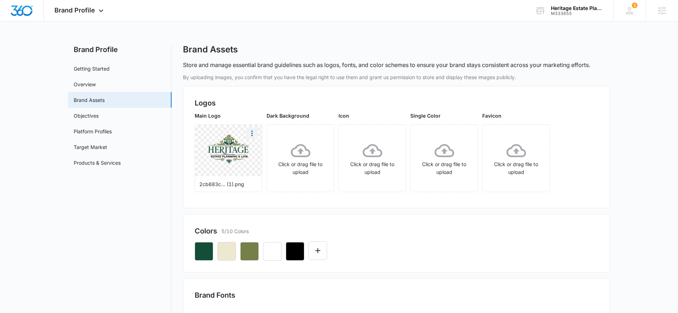
click at [252, 133] on icon "More" at bounding box center [252, 133] width 9 height 9
click at [256, 162] on div "Delete" at bounding box center [266, 163] width 23 height 5
click at [258, 241] on icon "button" at bounding box center [258, 242] width 5 height 5
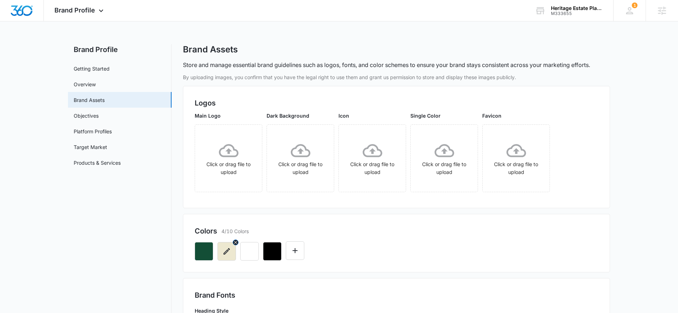
click at [236, 243] on icon "button" at bounding box center [235, 242] width 3 height 3
click at [234, 157] on icon at bounding box center [229, 151] width 20 height 20
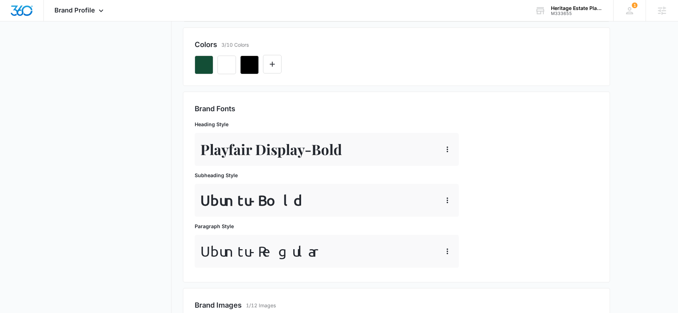
scroll to position [228, 0]
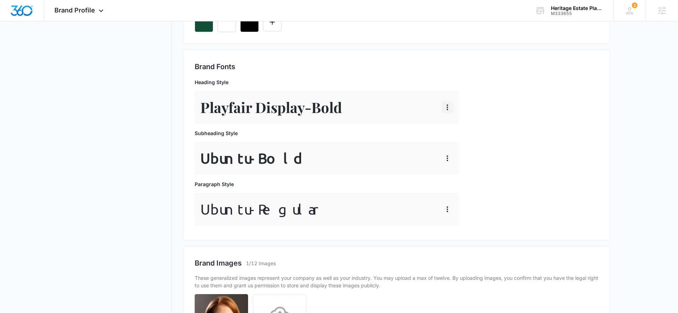
click at [445, 106] on icon "button" at bounding box center [447, 107] width 9 height 9
click at [457, 129] on div "Edit" at bounding box center [458, 127] width 15 height 5
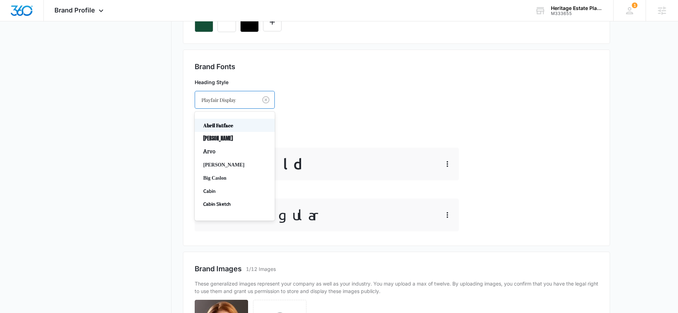
click at [245, 107] on div "Playfair Display" at bounding box center [226, 100] width 62 height 16
type input "ti"
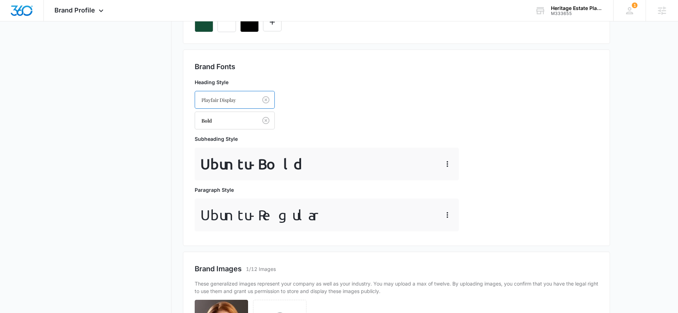
click at [220, 104] on div "Playfair Display" at bounding box center [226, 100] width 62 height 16
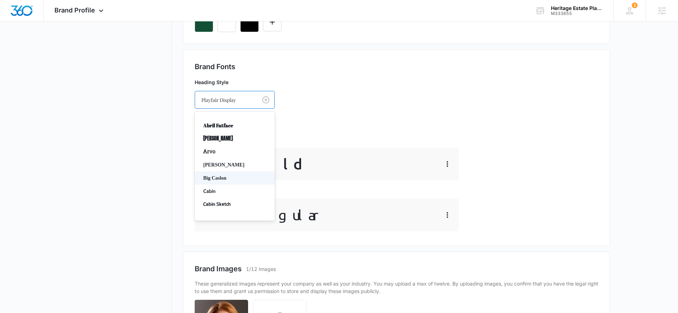
click at [240, 176] on p "Big Caslon" at bounding box center [234, 177] width 62 height 7
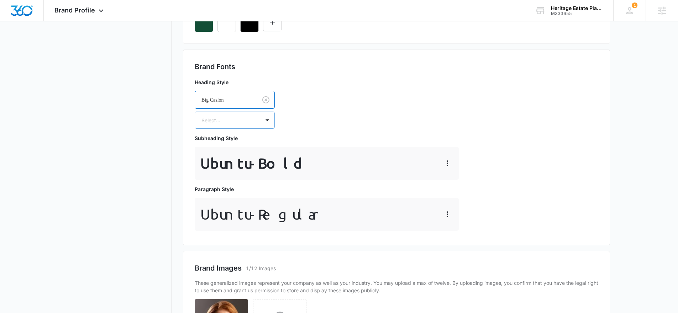
click at [237, 122] on div at bounding box center [226, 120] width 49 height 9
click at [223, 155] on p "Bold" at bounding box center [234, 158] width 62 height 7
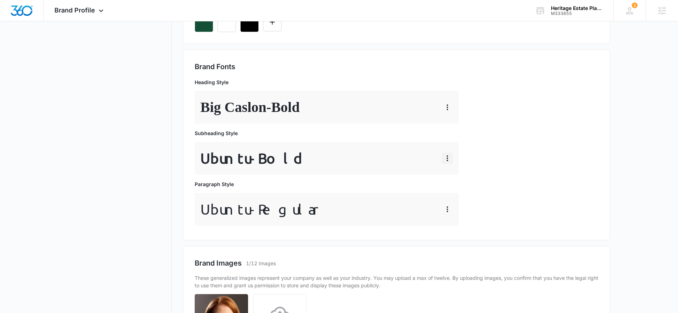
click at [449, 160] on icon "button" at bounding box center [447, 158] width 9 height 9
click at [500, 157] on div "Brand Fonts Heading Style Big Caslon - Bold Subheading Style Ubuntu - Bold Para…" at bounding box center [397, 144] width 404 height 167
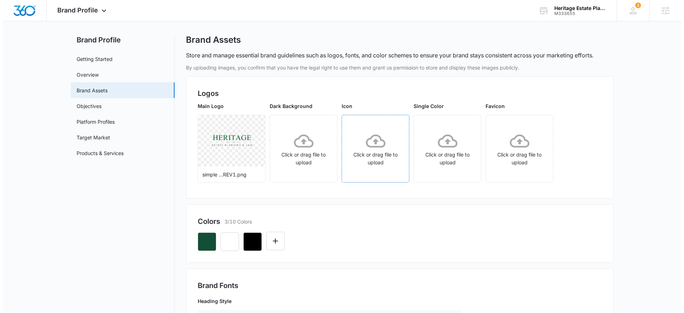
scroll to position [0, 0]
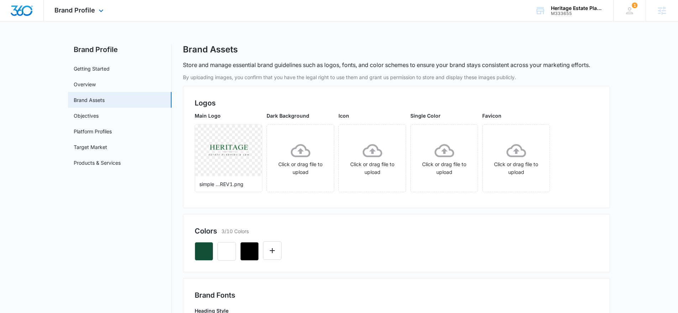
click at [24, 11] on img "Dashboard" at bounding box center [21, 10] width 23 height 11
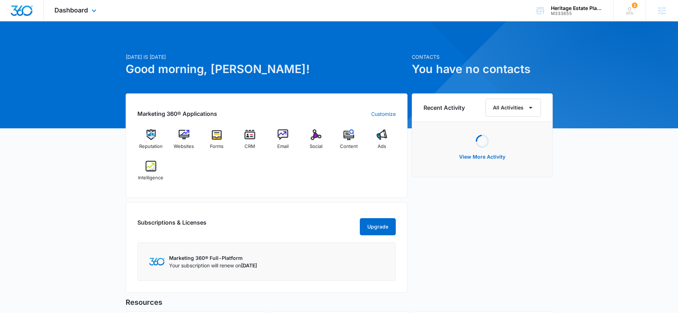
click at [62, 18] on div "Dashboard Apps Reputation Websites Forms CRM Email Social Content Ads Intellige…" at bounding box center [76, 10] width 65 height 21
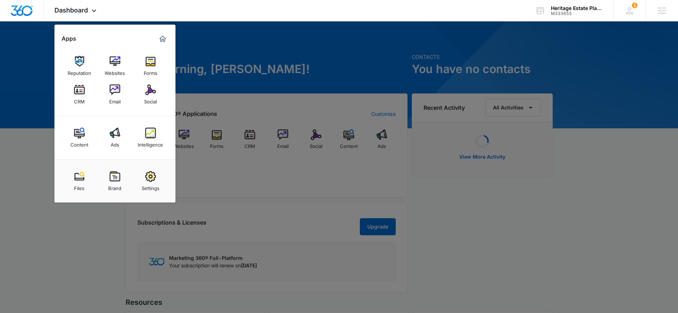
click at [241, 163] on div at bounding box center [339, 156] width 678 height 313
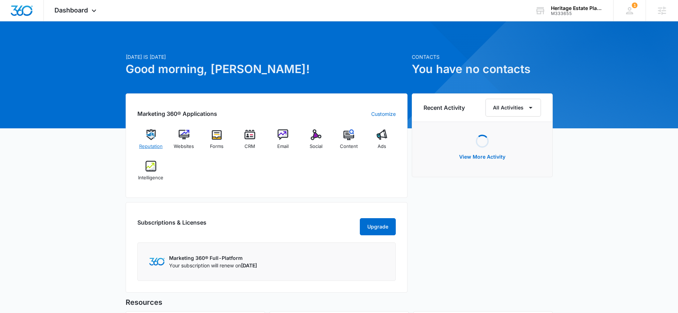
click at [161, 139] on div "Reputation" at bounding box center [150, 142] width 27 height 26
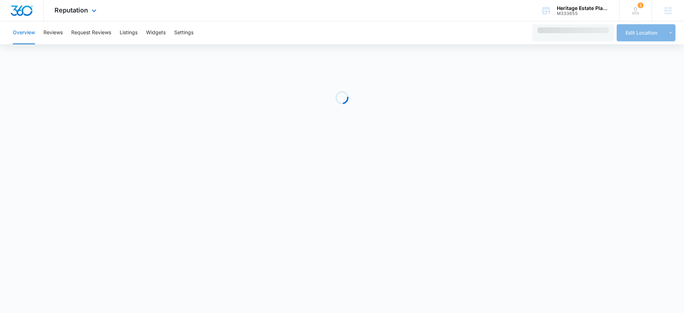
click at [76, 16] on div "Reputation Apps Reputation Websites Forms CRM Email Social Content Ads Intellig…" at bounding box center [76, 10] width 65 height 21
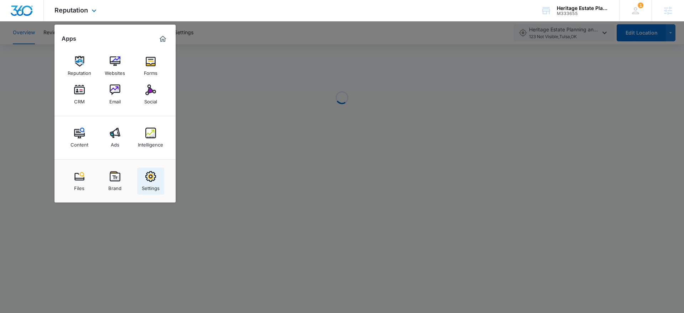
click at [145, 179] on img at bounding box center [150, 176] width 11 height 11
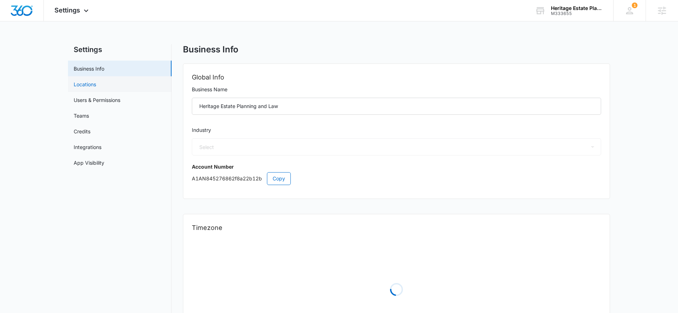
click at [90, 88] on link "Locations" at bounding box center [85, 83] width 22 height 7
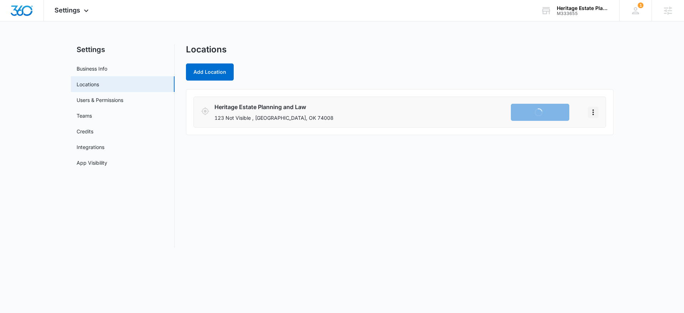
click at [597, 113] on button "Actions" at bounding box center [592, 111] width 11 height 11
click at [605, 135] on link "Edit" at bounding box center [600, 132] width 9 height 6
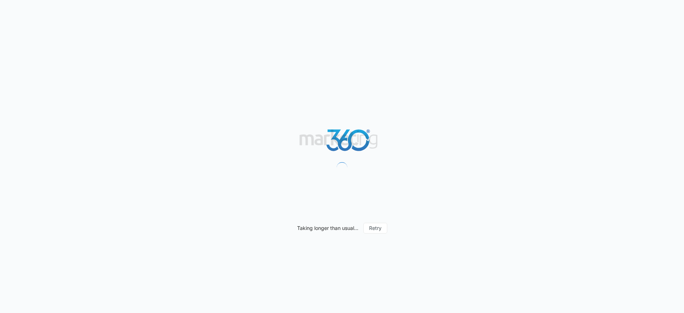
select select "[US_STATE]"
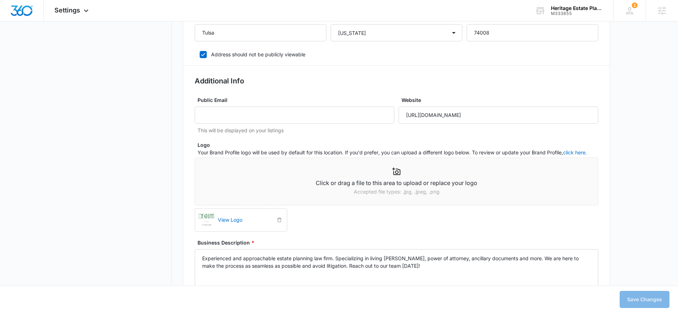
scroll to position [428, 0]
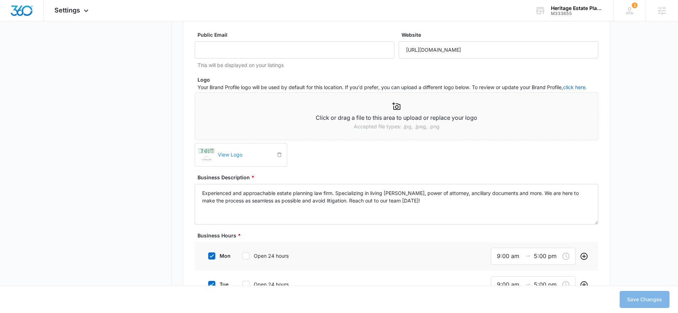
click at [278, 155] on icon "delete" at bounding box center [279, 154] width 5 height 5
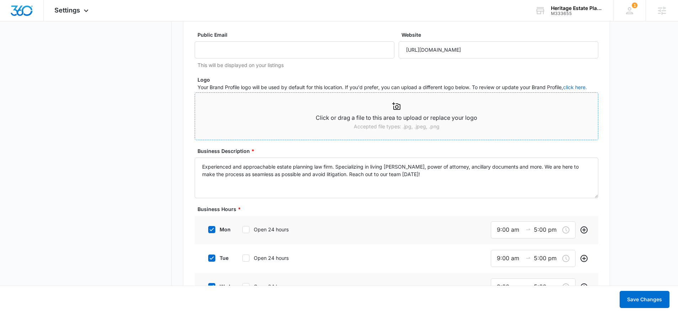
click at [285, 123] on p "Accepted file types: .jpg, .jpeg, .png" at bounding box center [396, 126] width 403 height 8
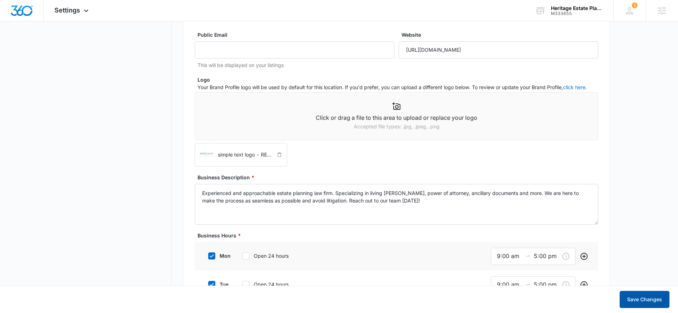
click at [647, 296] on button "Save Changes" at bounding box center [645, 299] width 50 height 17
click at [647, 301] on button "Save Changes" at bounding box center [645, 299] width 50 height 17
click at [559, 7] on div "Heritage Estate Planning and Law" at bounding box center [577, 8] width 52 height 6
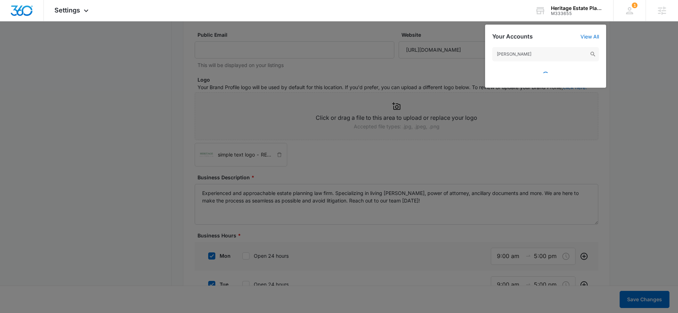
type input "[PERSON_NAME]"
click at [529, 55] on input "[PERSON_NAME]" at bounding box center [545, 54] width 107 height 14
click at [529, 55] on input "terry th" at bounding box center [545, 54] width 107 height 14
paste input "text"
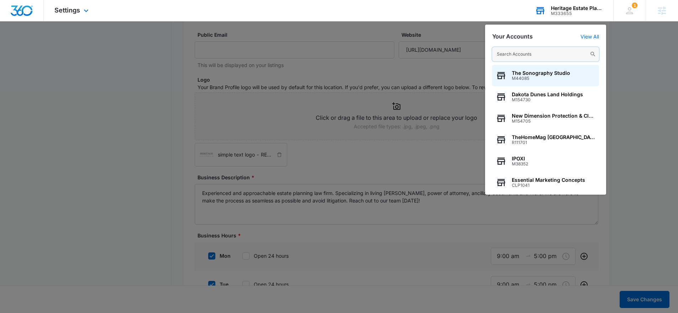
click at [529, 55] on input "text" at bounding box center [545, 54] width 107 height 14
paste input "y"
type input "y"
type input "terry th"
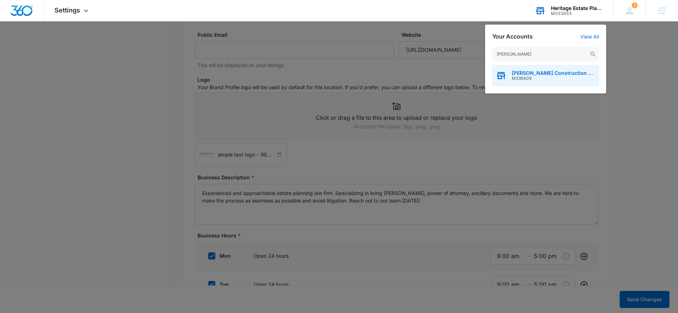
click at [535, 82] on div "Terry Thomure's Construction Services M336409" at bounding box center [545, 75] width 107 height 21
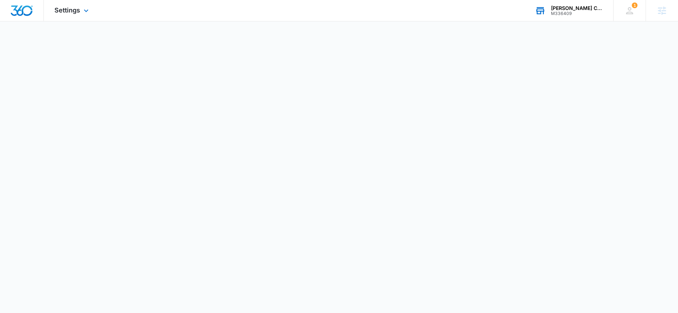
scroll to position [0, 0]
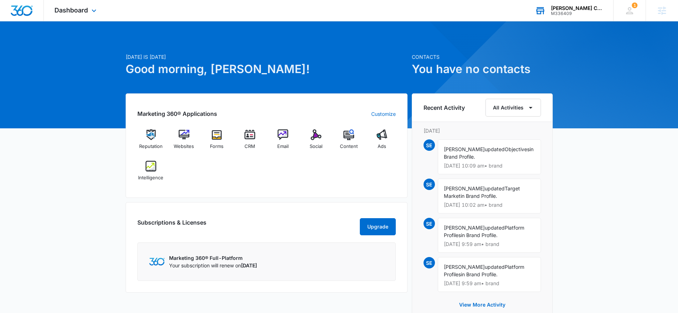
click at [266, 192] on div "Marketing 360® Applications Customize Reputation Websites Forms CRM Email Socia…" at bounding box center [267, 145] width 282 height 104
click at [76, 15] on div "Dashboard Apps Reputation Websites Forms CRM Email Social Content Ads Intellige…" at bounding box center [76, 10] width 65 height 21
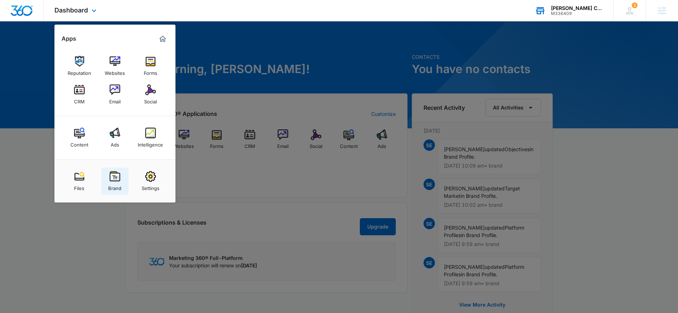
click at [116, 180] on img at bounding box center [115, 176] width 11 height 11
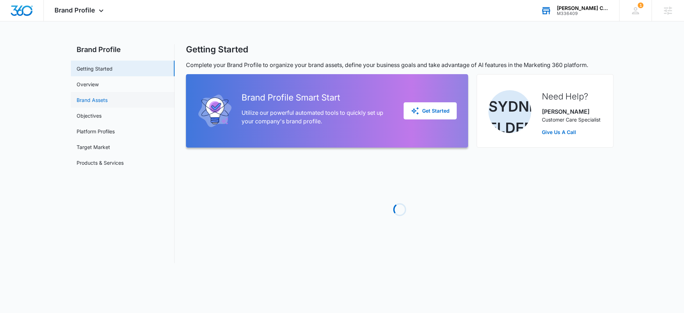
click at [100, 104] on link "Brand Assets" at bounding box center [92, 99] width 31 height 7
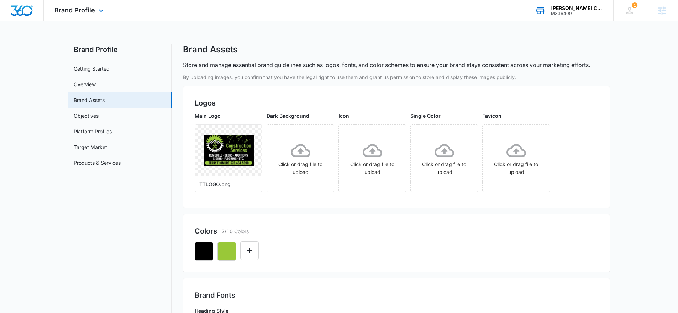
click at [28, 14] on img "Dashboard" at bounding box center [21, 10] width 23 height 11
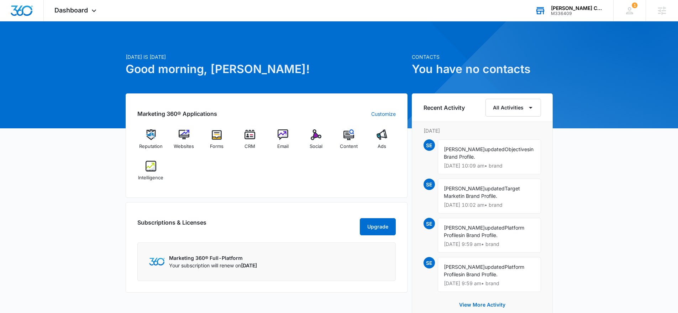
click at [203, 178] on div "Reputation Websites Forms CRM Email Social Content Ads Intelligence" at bounding box center [266, 157] width 258 height 57
click at [257, 140] on div "CRM" at bounding box center [249, 141] width 27 height 25
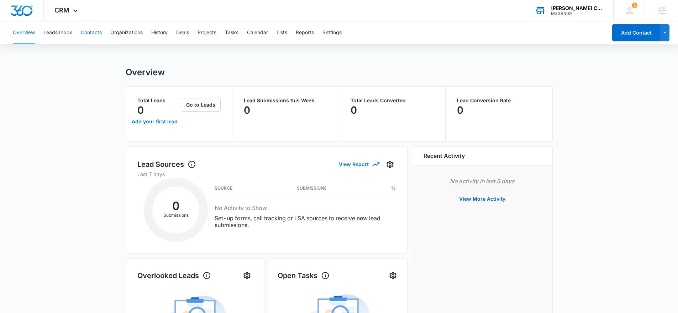
click at [89, 31] on button "Contacts" at bounding box center [91, 32] width 21 height 23
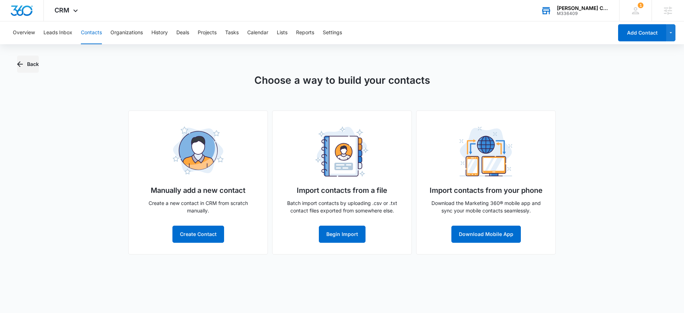
click at [30, 57] on button "Back" at bounding box center [28, 64] width 22 height 17
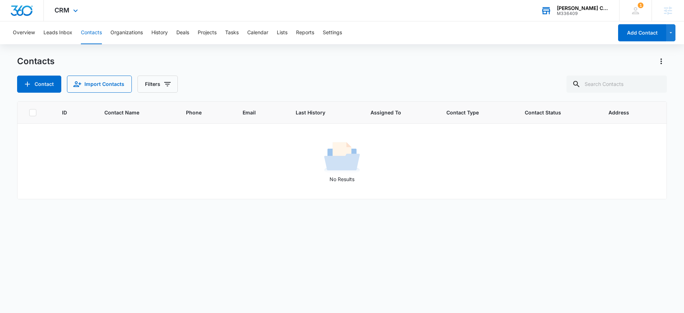
click at [18, 7] on img "Dashboard" at bounding box center [21, 10] width 23 height 11
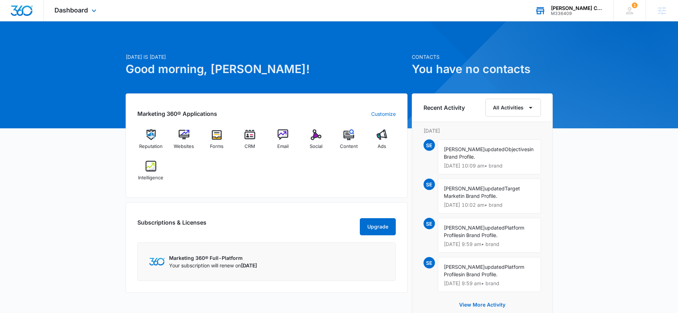
click at [550, 14] on div "[PERSON_NAME] Construction Services M336409 Your Accounts View All" at bounding box center [568, 10] width 89 height 21
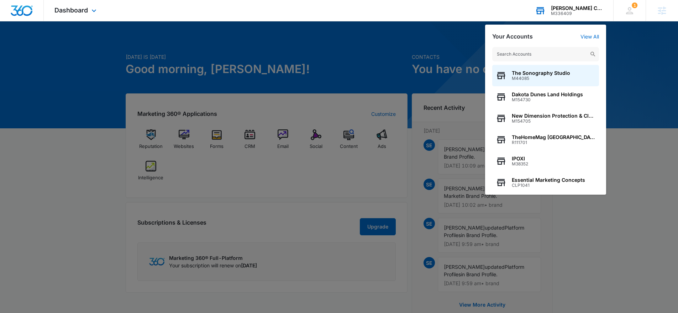
click at [524, 56] on input "text" at bounding box center [545, 54] width 107 height 14
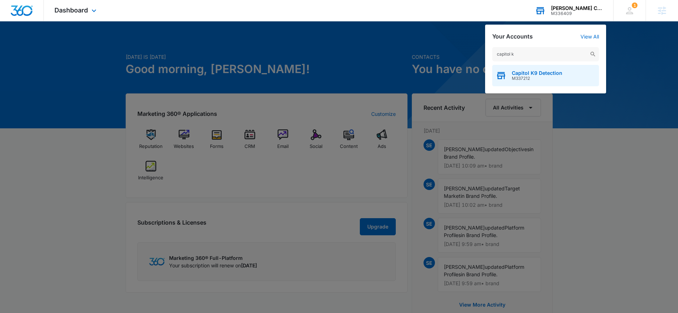
type input "capitol k"
click at [550, 78] on span "M337212" at bounding box center [537, 78] width 51 height 5
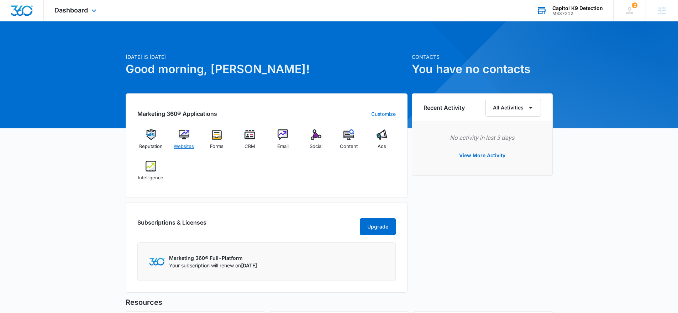
click at [184, 141] on div "Websites" at bounding box center [183, 142] width 27 height 26
